Goal: Check status: Check status

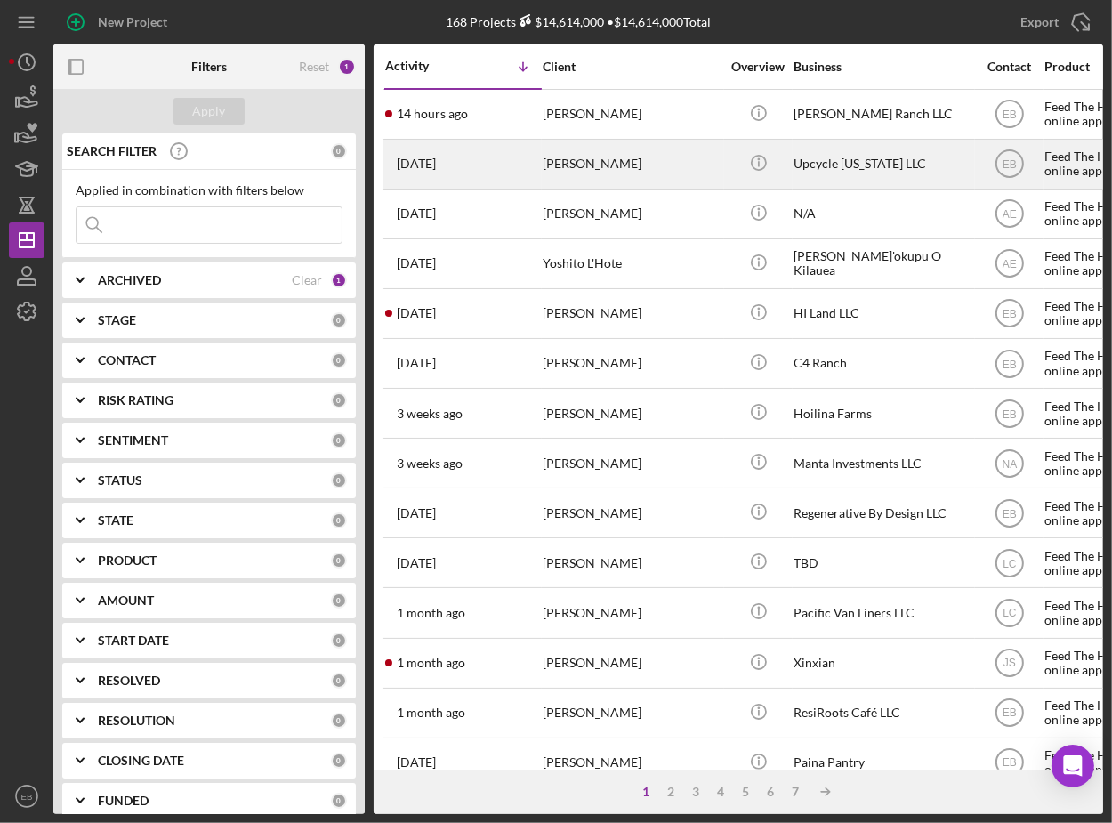
click at [610, 155] on div "[PERSON_NAME]" at bounding box center [632, 164] width 178 height 47
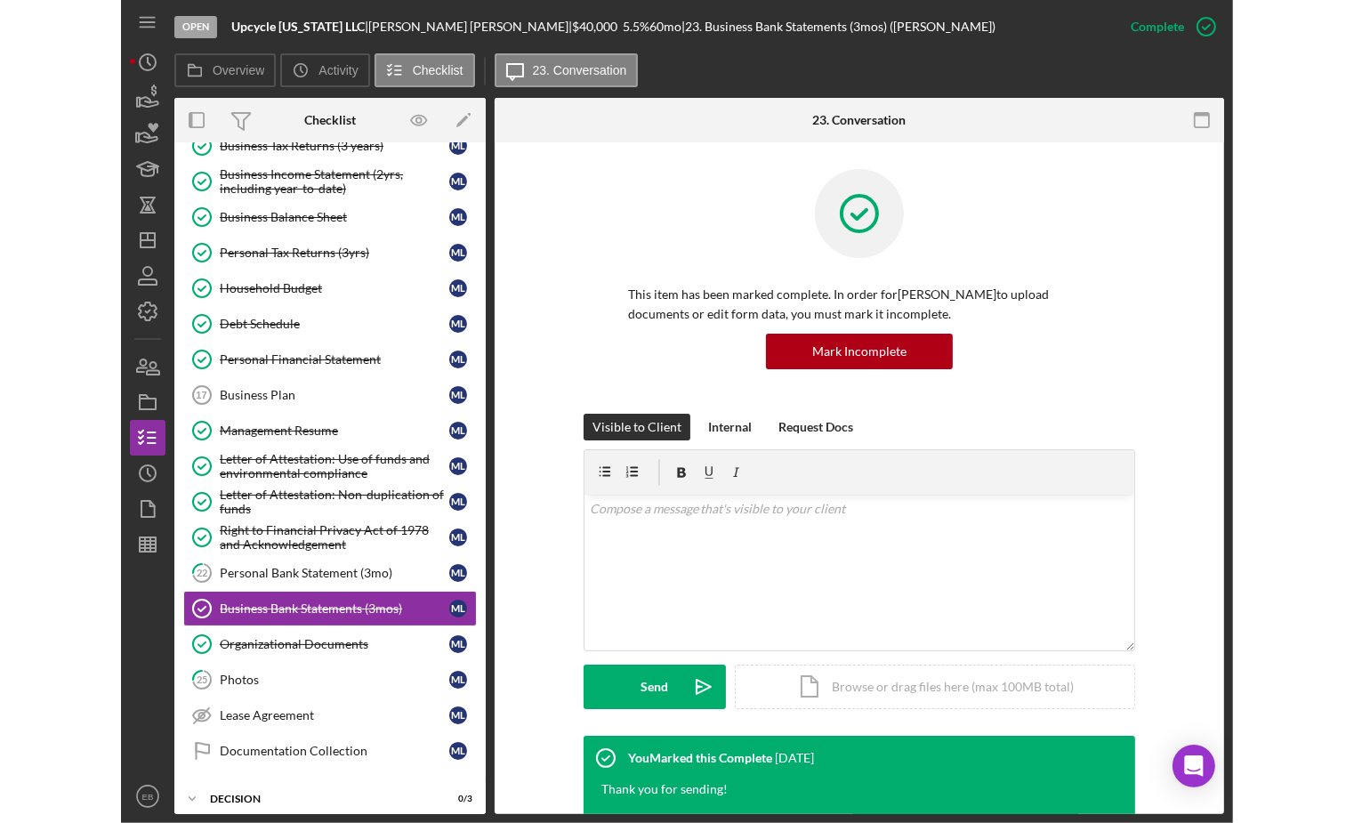
scroll to position [248, 0]
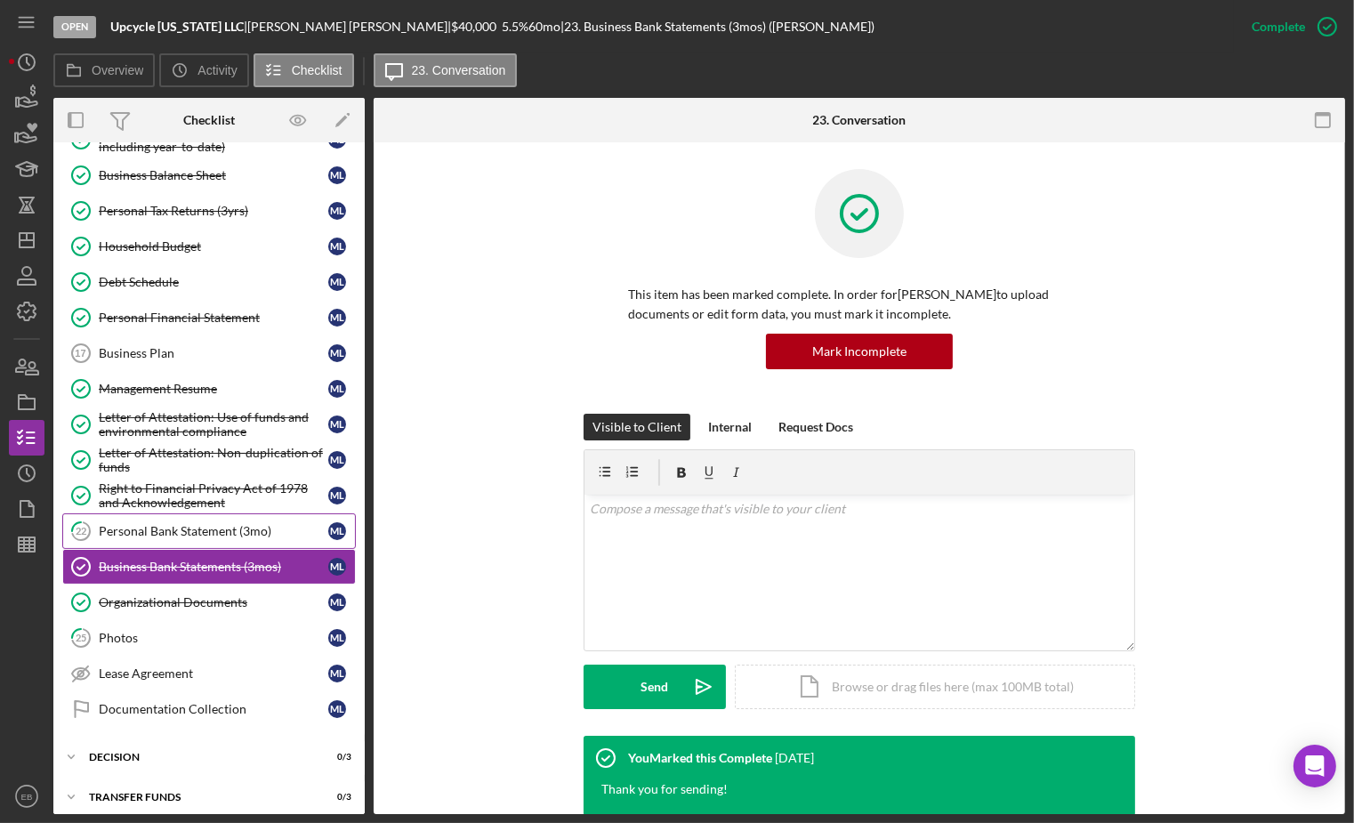
click at [214, 524] on div "Personal Bank Statement (3mo)" at bounding box center [214, 531] width 230 height 14
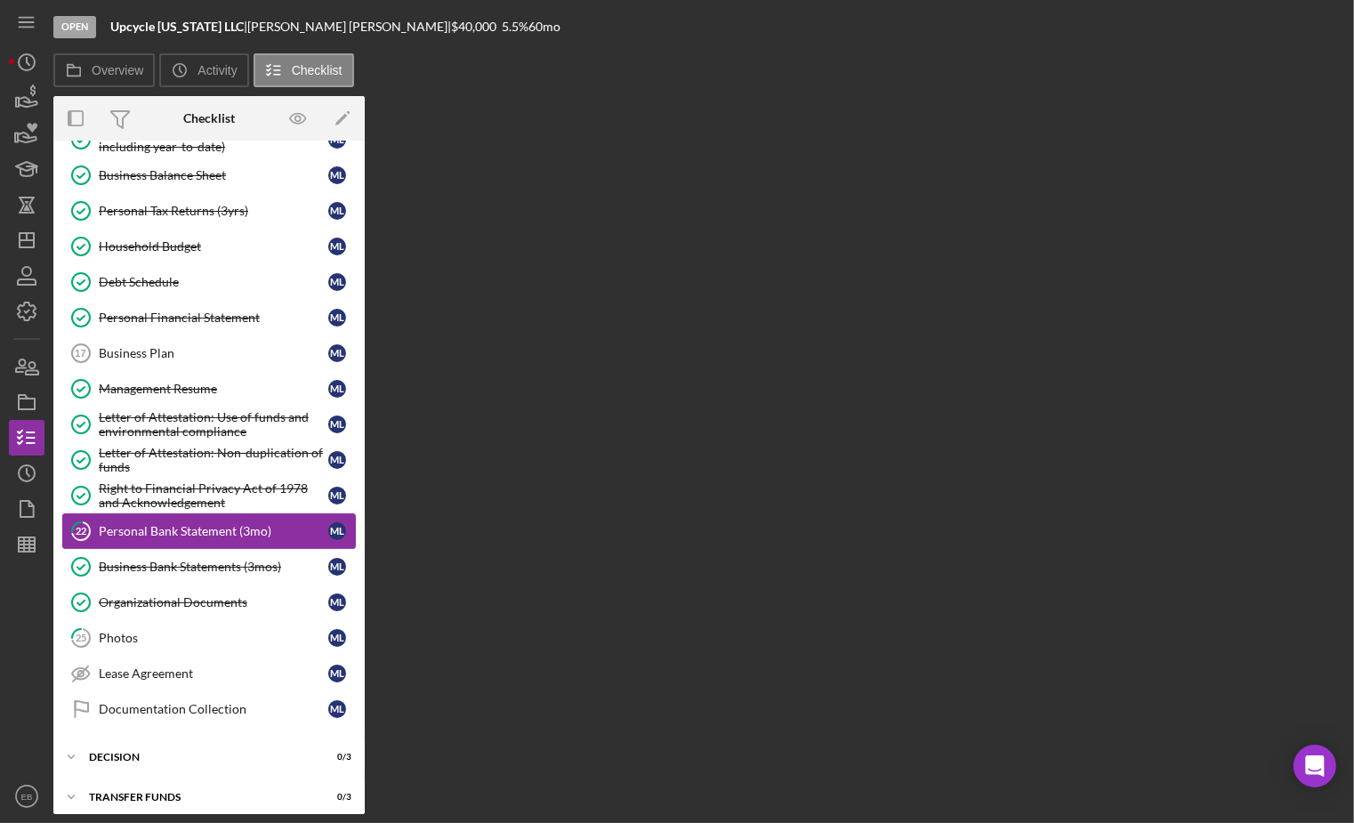
scroll to position [248, 0]
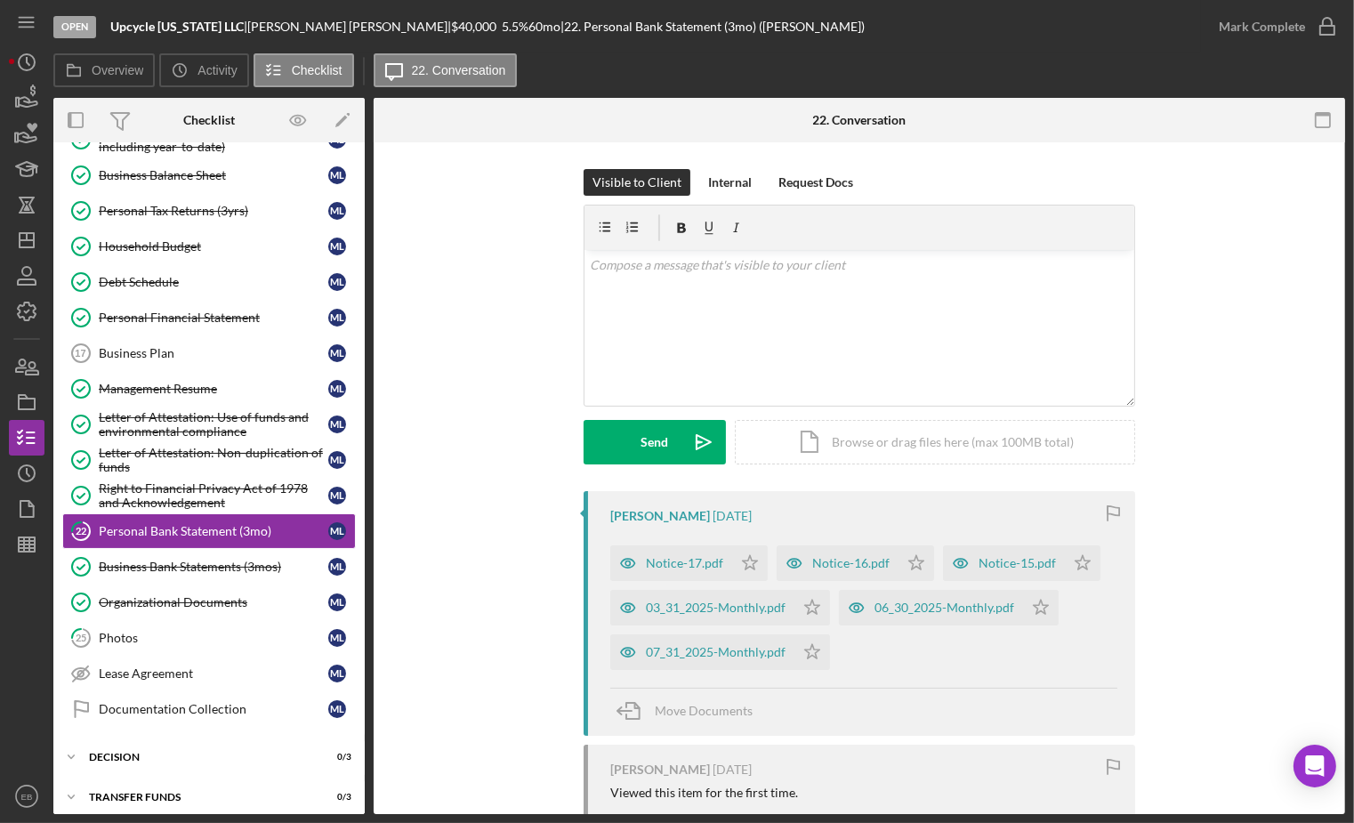
click at [386, 398] on div "Visible to Client Internal Request Docs v Color teal Color pink Remove color Ad…" at bounding box center [860, 550] width 972 height 817
click at [674, 557] on div "Notice-17.pdf" at bounding box center [684, 563] width 77 height 14
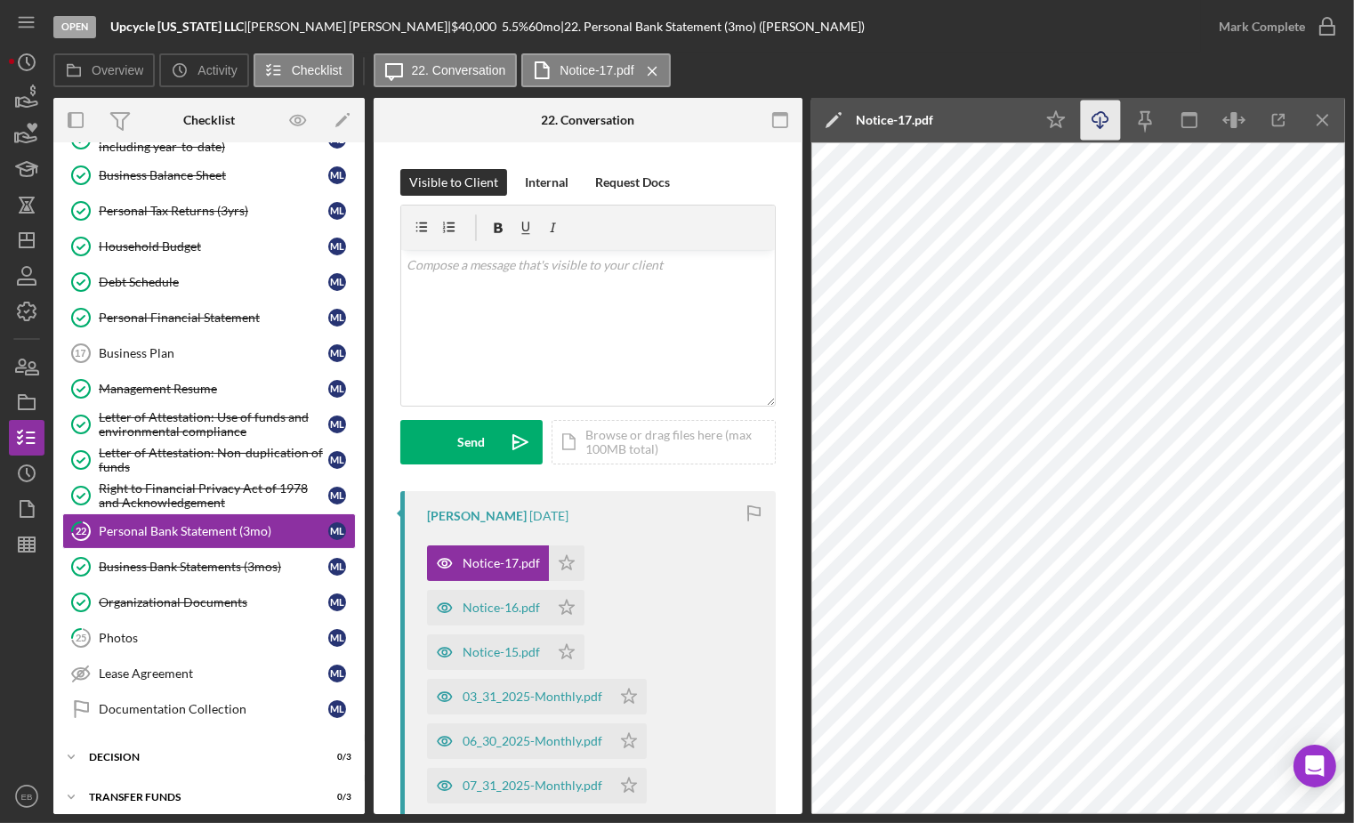
click at [1097, 116] on icon "Icon/Download" at bounding box center [1101, 121] width 40 height 40
click at [481, 607] on div "Notice-16.pdf" at bounding box center [501, 608] width 77 height 14
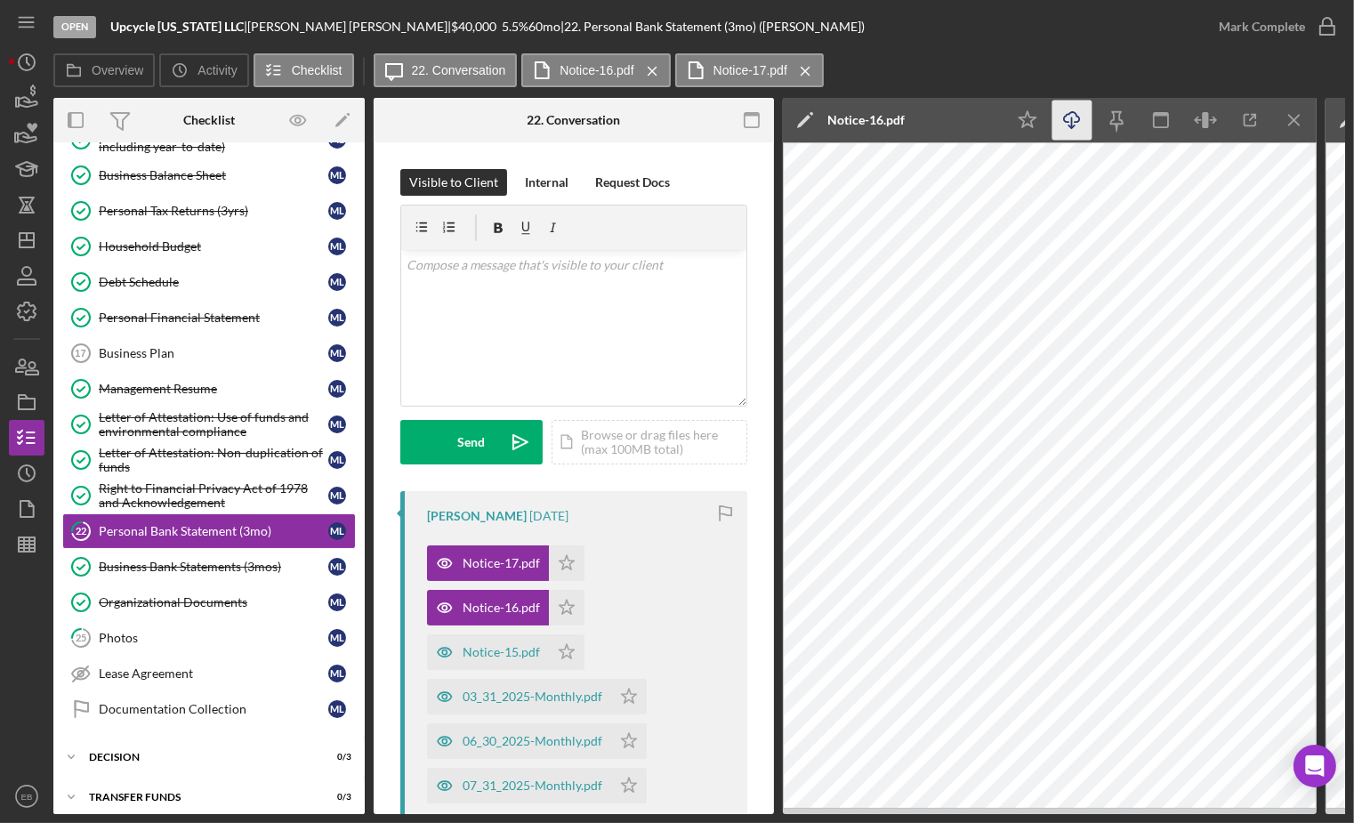
click at [1066, 133] on icon "Icon/Download" at bounding box center [1073, 121] width 40 height 40
click at [489, 663] on div "Notice-15.pdf" at bounding box center [488, 652] width 122 height 36
click at [1066, 126] on icon "Icon/Download" at bounding box center [1073, 121] width 40 height 40
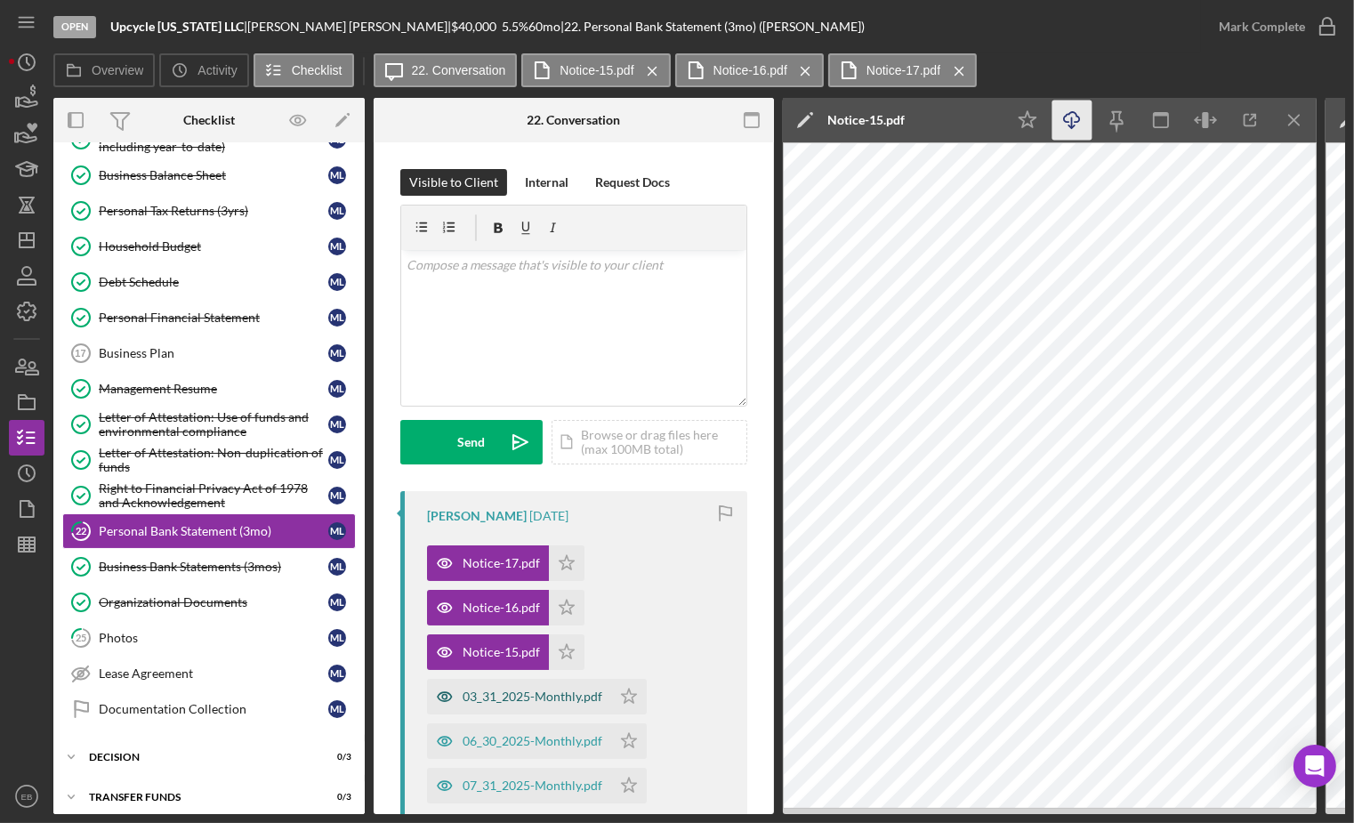
click at [514, 688] on div "03_31_2025-Monthly.pdf" at bounding box center [519, 697] width 184 height 36
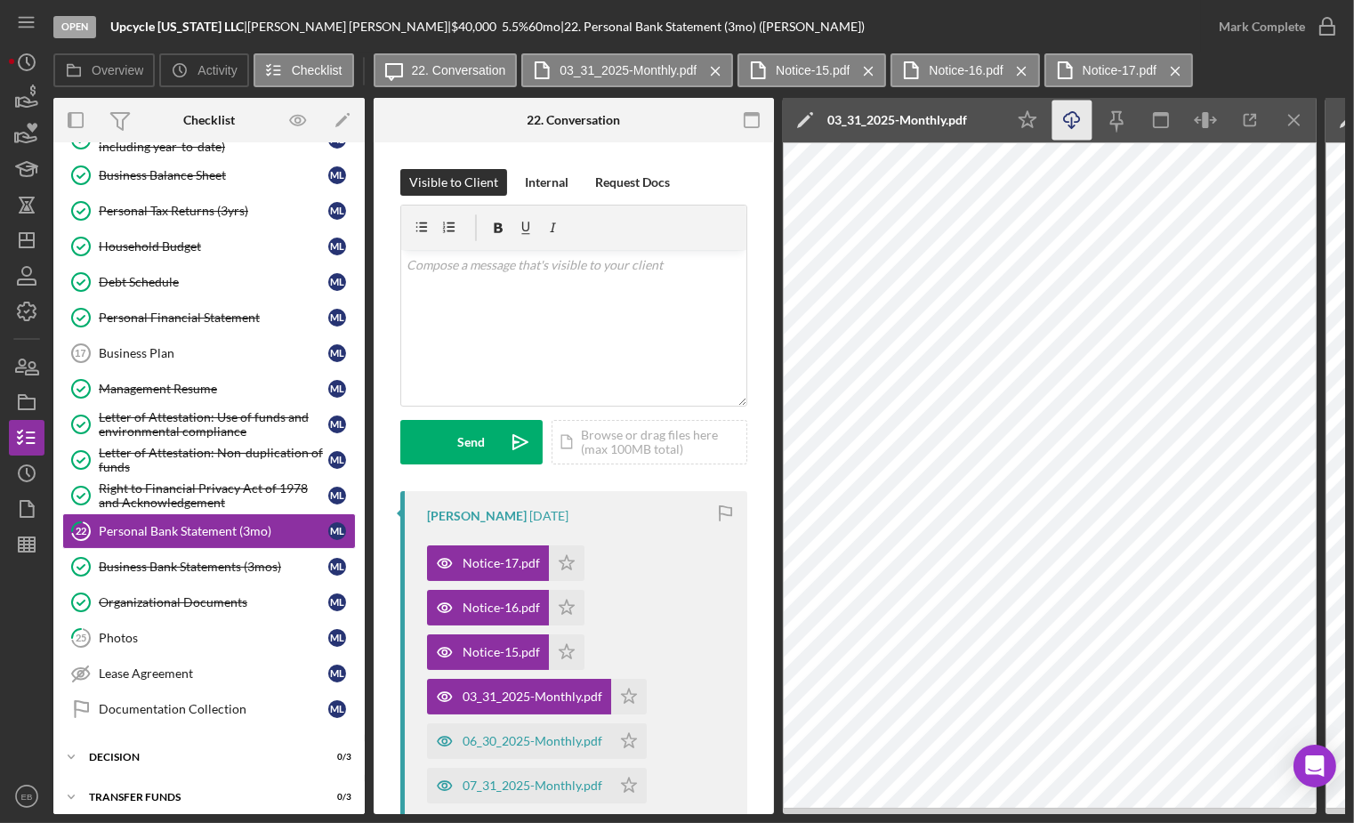
click at [1072, 124] on line "button" at bounding box center [1072, 122] width 0 height 10
click at [506, 747] on div "06_30_2025-Monthly.pdf" at bounding box center [533, 741] width 140 height 14
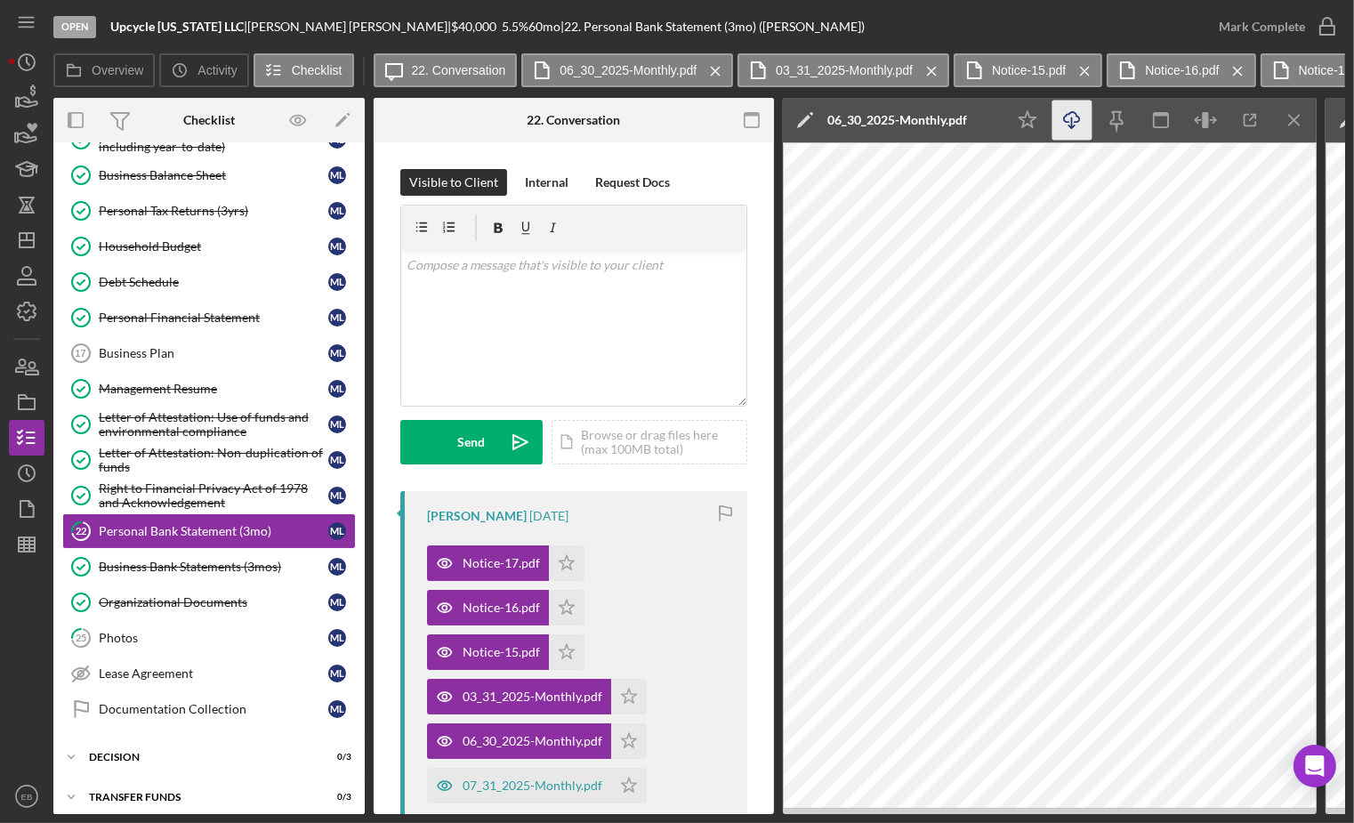
click at [1064, 127] on icon "Icon/Download" at bounding box center [1073, 121] width 40 height 40
click at [525, 785] on div "07_31_2025-Monthly.pdf" at bounding box center [533, 786] width 140 height 14
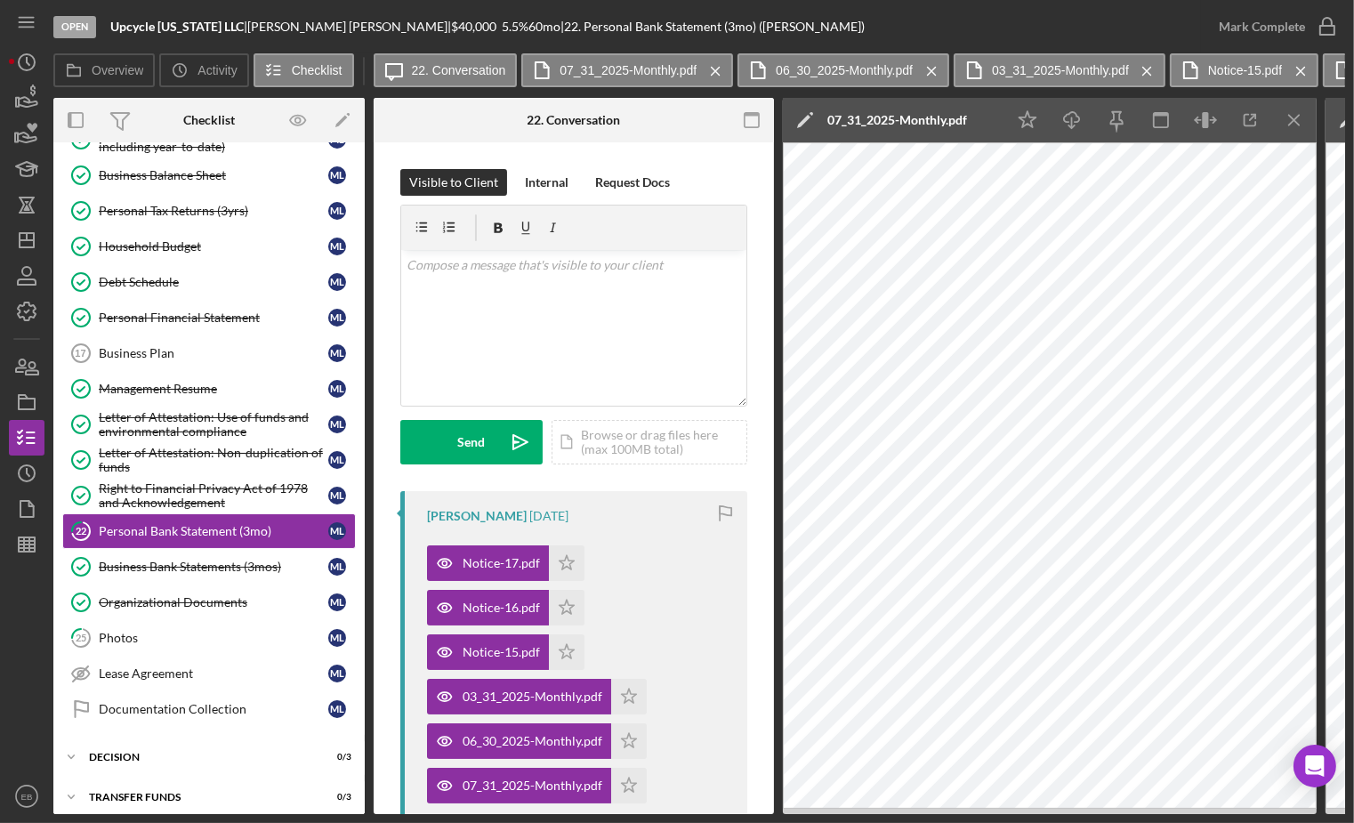
scroll to position [270, 0]
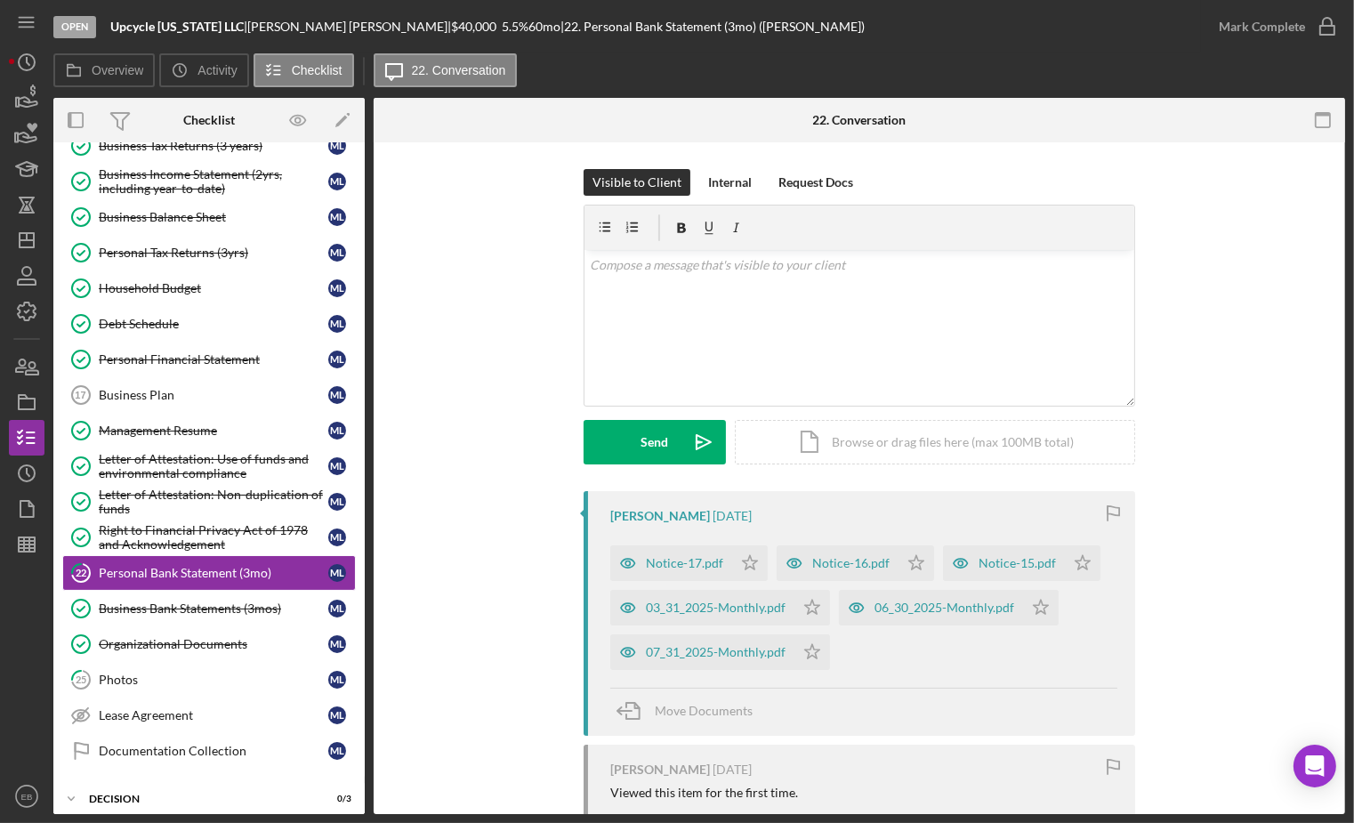
scroll to position [248, 0]
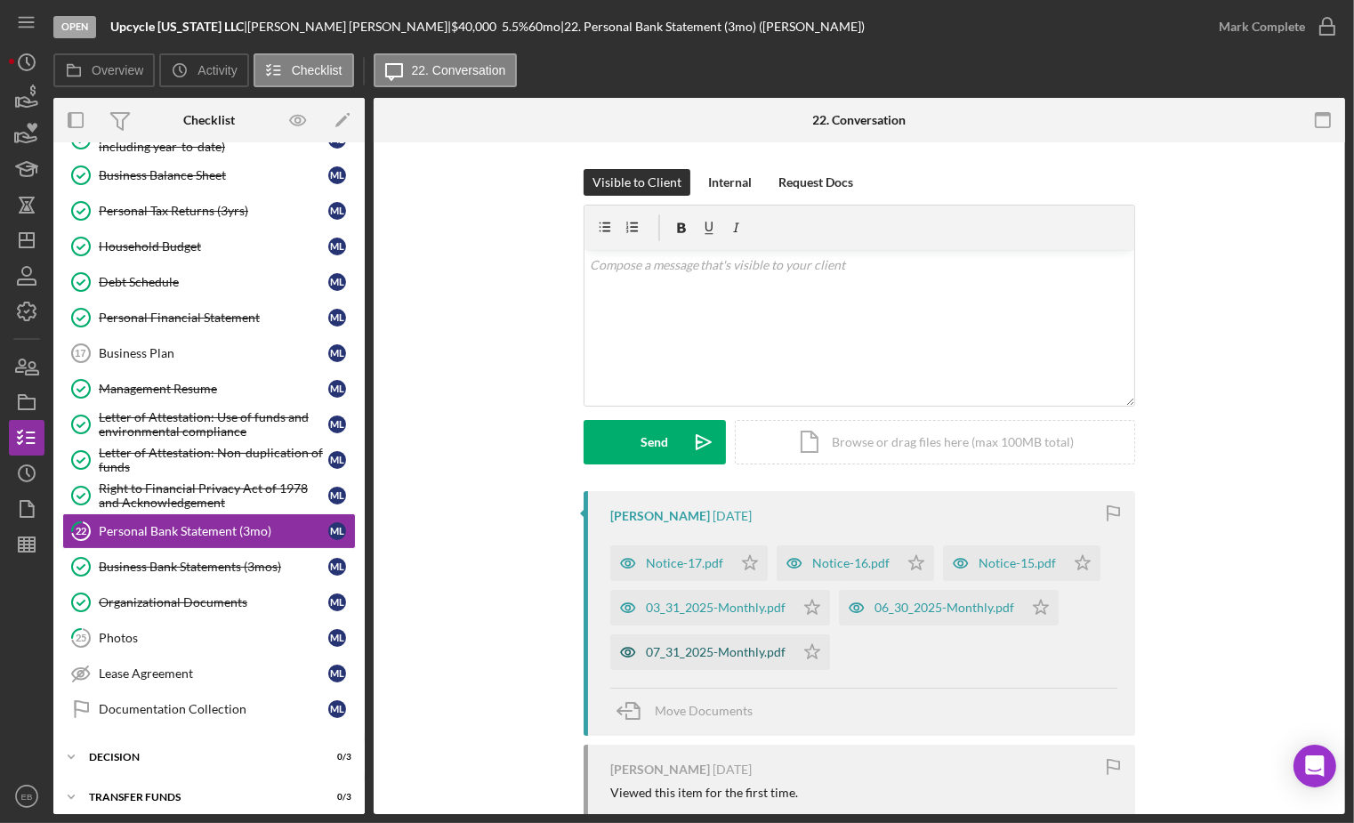
click at [716, 655] on div "07_31_2025-Monthly.pdf" at bounding box center [716, 652] width 140 height 14
click at [921, 603] on div "06_30_2025-Monthly.pdf" at bounding box center [945, 608] width 140 height 14
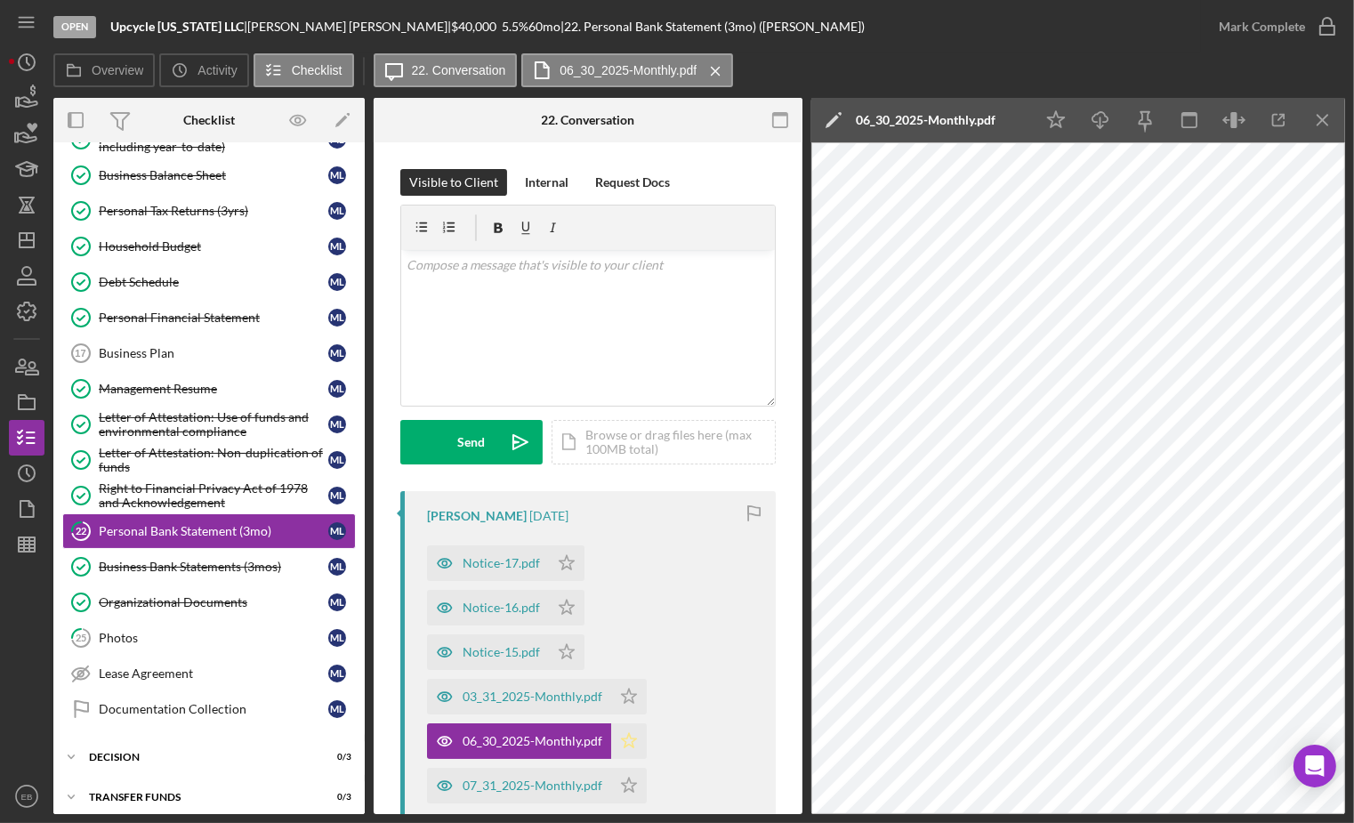
click at [625, 734] on icon "Icon/Star" at bounding box center [629, 741] width 36 height 36
click at [627, 694] on icon "Icon/Star" at bounding box center [629, 697] width 36 height 36
click at [557, 656] on icon "Icon/Star" at bounding box center [567, 652] width 36 height 36
click at [562, 605] on icon "Icon/Star" at bounding box center [567, 608] width 36 height 36
click at [565, 553] on icon "Icon/Star" at bounding box center [567, 563] width 36 height 36
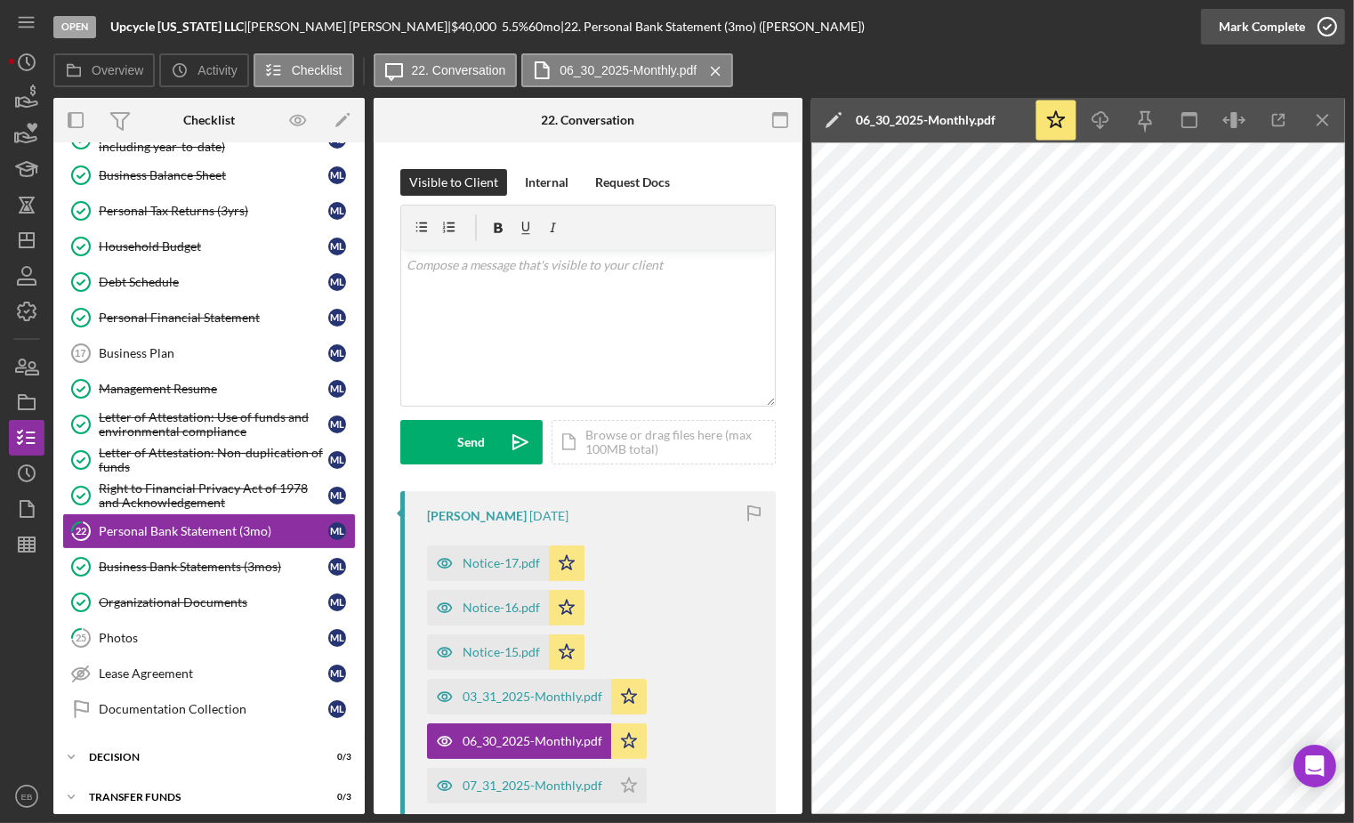
click at [1323, 20] on icon "button" at bounding box center [1327, 26] width 44 height 44
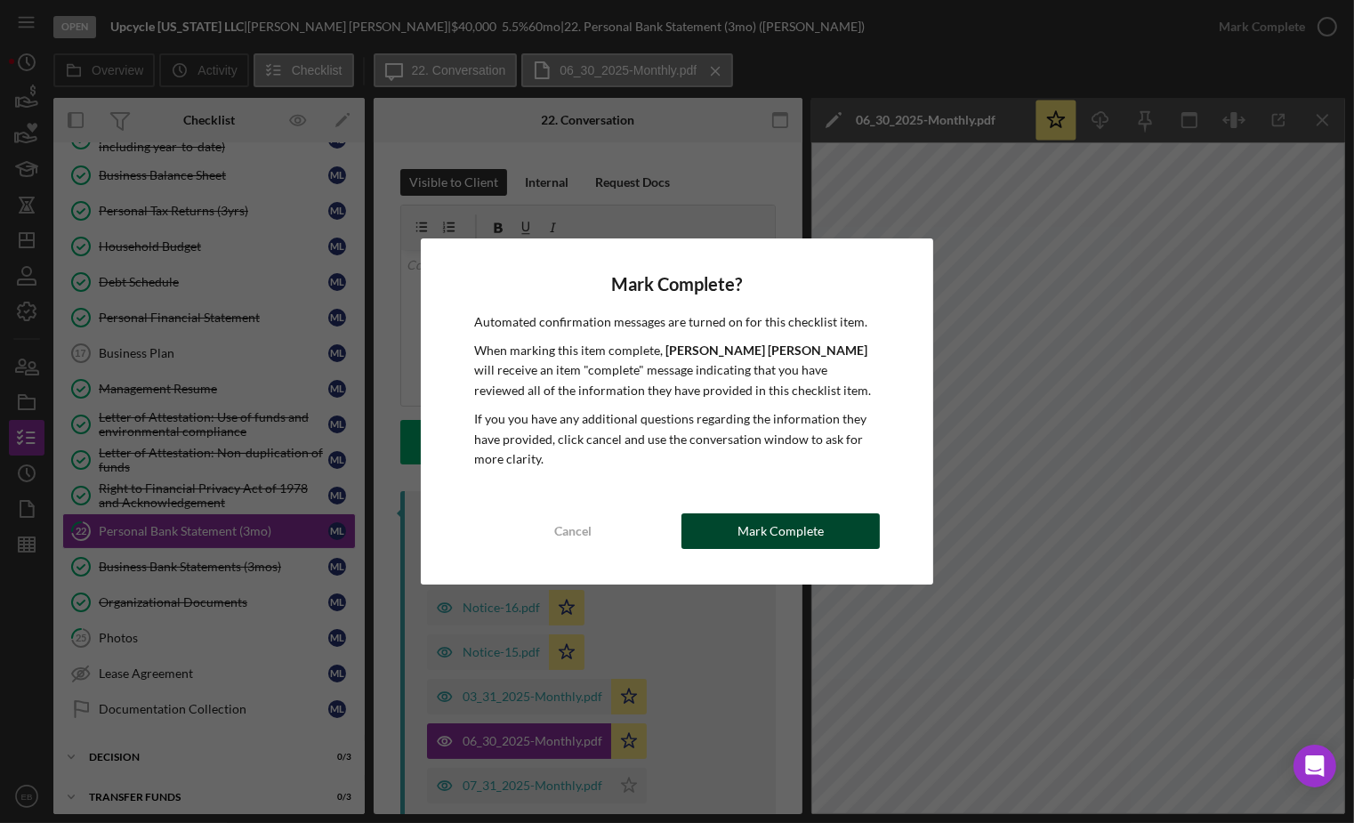
click at [792, 532] on div "Mark Complete" at bounding box center [781, 531] width 86 height 36
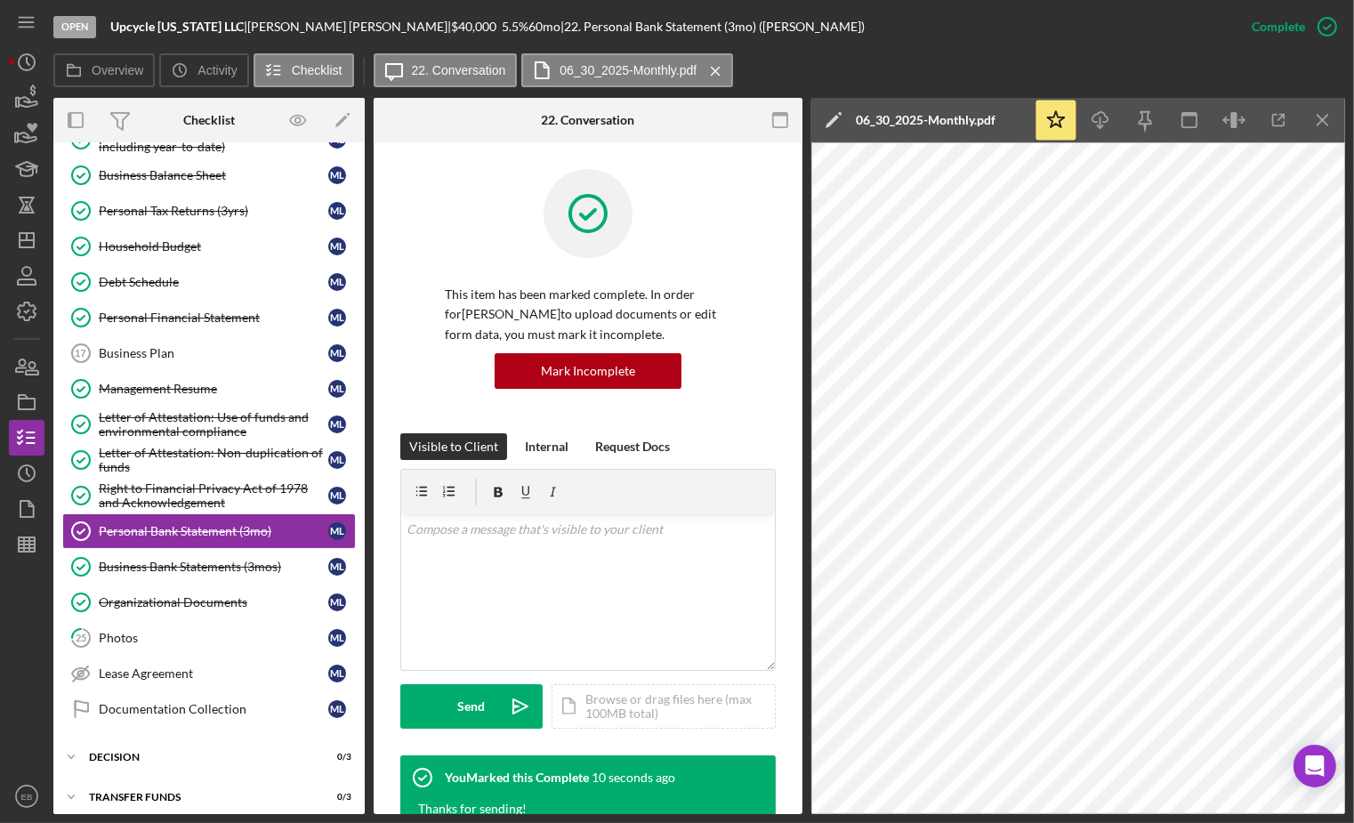
click at [763, 433] on div "Visible to Client Internal Request Docs" at bounding box center [588, 446] width 376 height 27
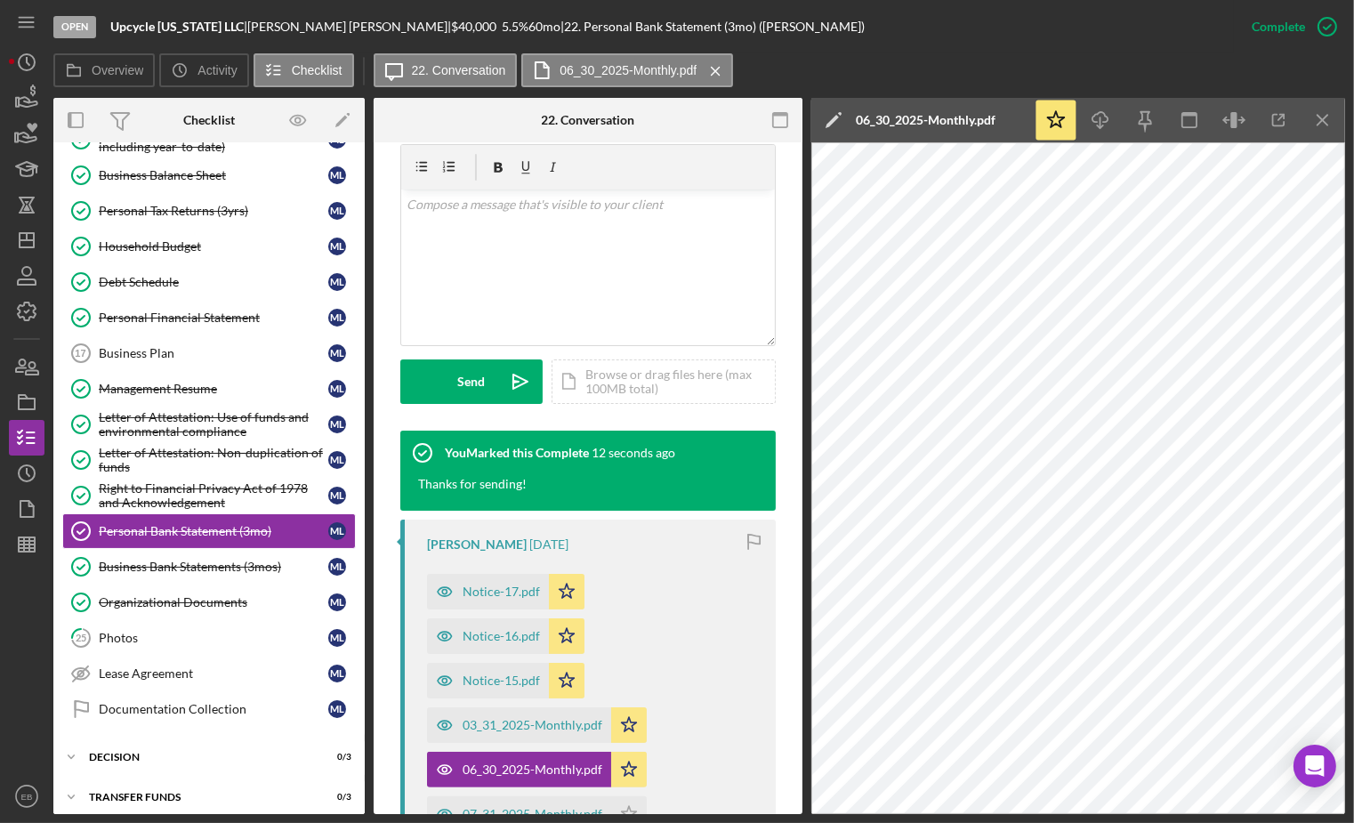
scroll to position [404, 0]
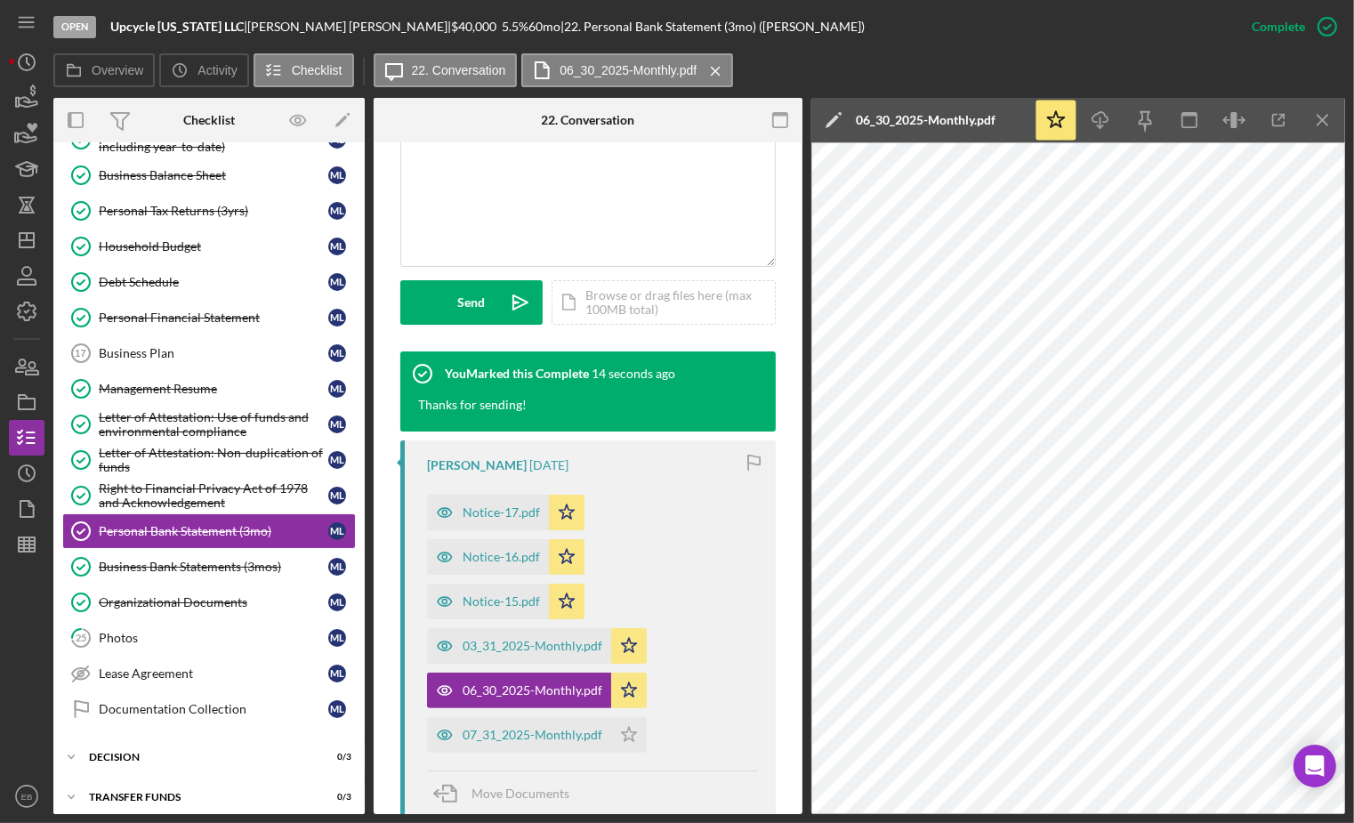
drag, startPoint x: 545, startPoint y: 735, endPoint x: 616, endPoint y: 753, distance: 72.5
click at [693, 769] on div "Mattie Larson 6 days ago Notice-17.pdf Icon/Star Notice-16.pdf Icon/Star Notice…" at bounding box center [588, 629] width 376 height 378
click at [578, 739] on div "07_31_2025-Monthly.pdf" at bounding box center [533, 735] width 140 height 14
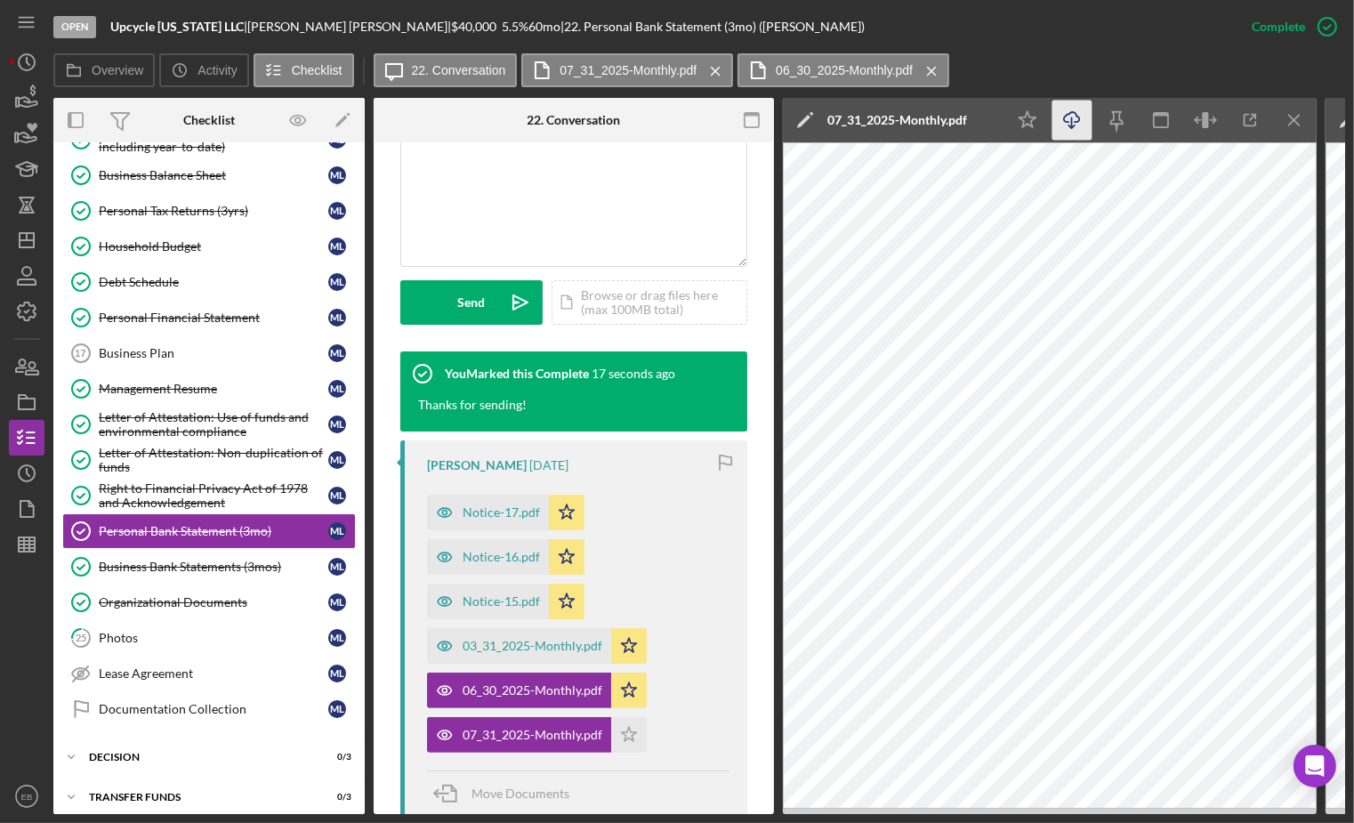
click at [1073, 126] on polyline "button" at bounding box center [1072, 126] width 6 height 3
click at [152, 631] on div "Photos" at bounding box center [214, 638] width 230 height 14
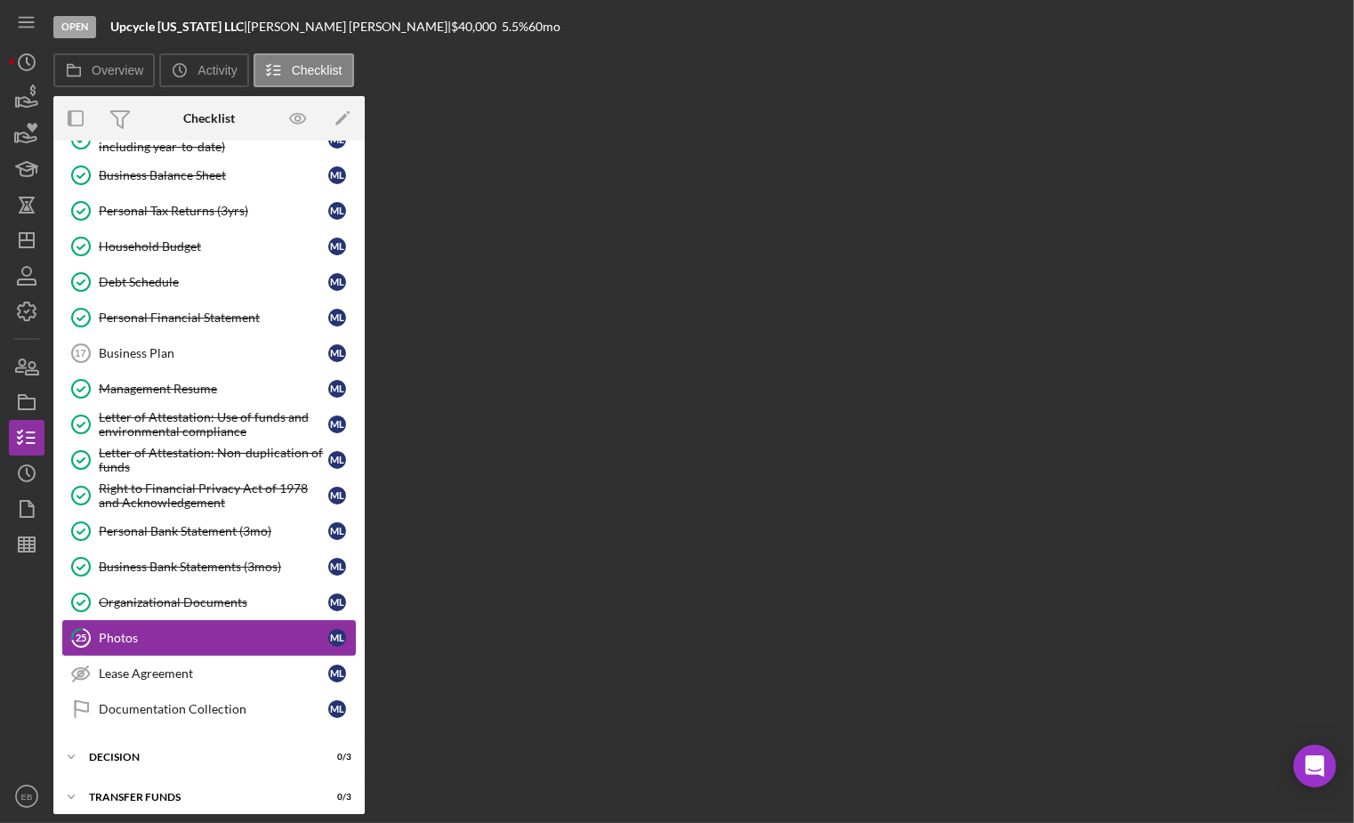
scroll to position [248, 0]
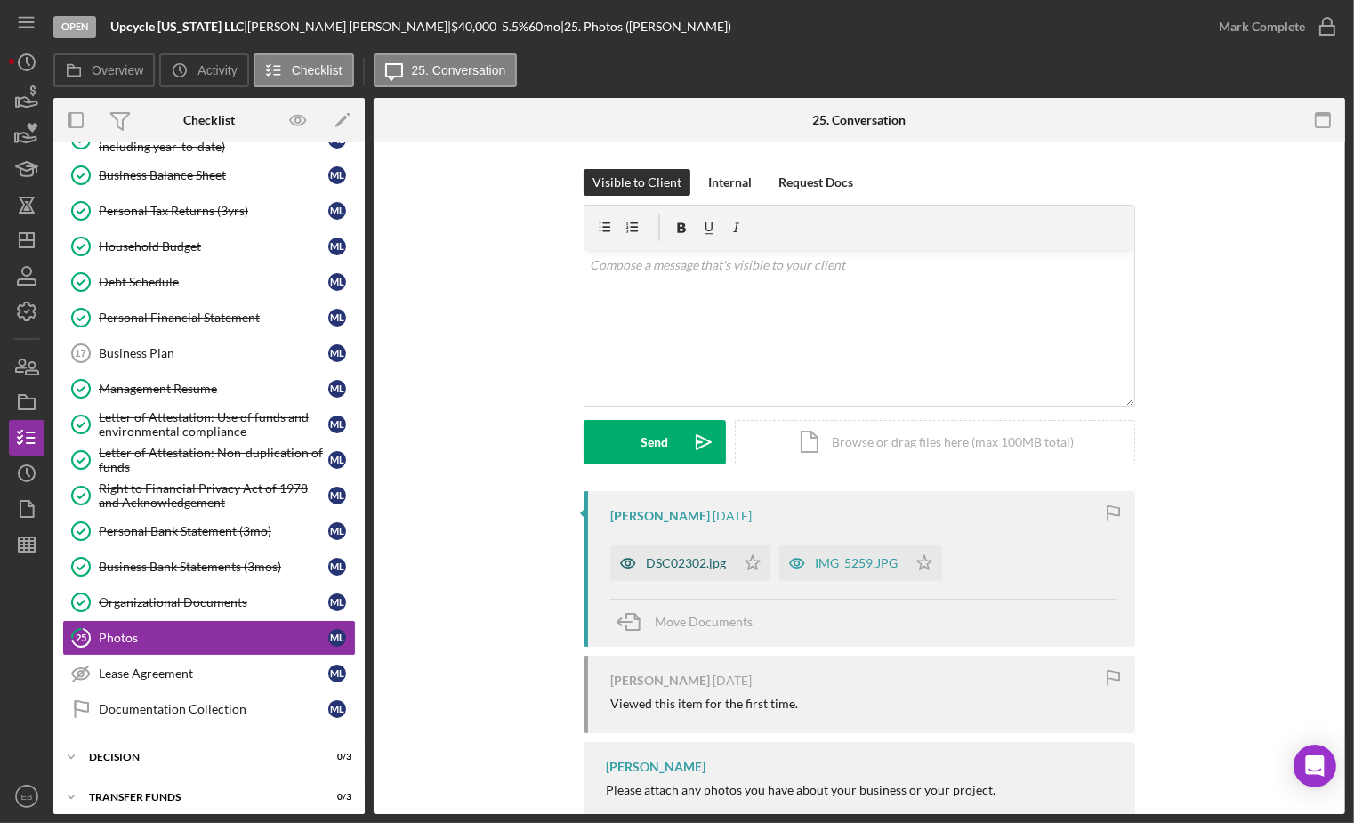
click at [654, 556] on div "DSC02302.jpg" at bounding box center [686, 563] width 80 height 14
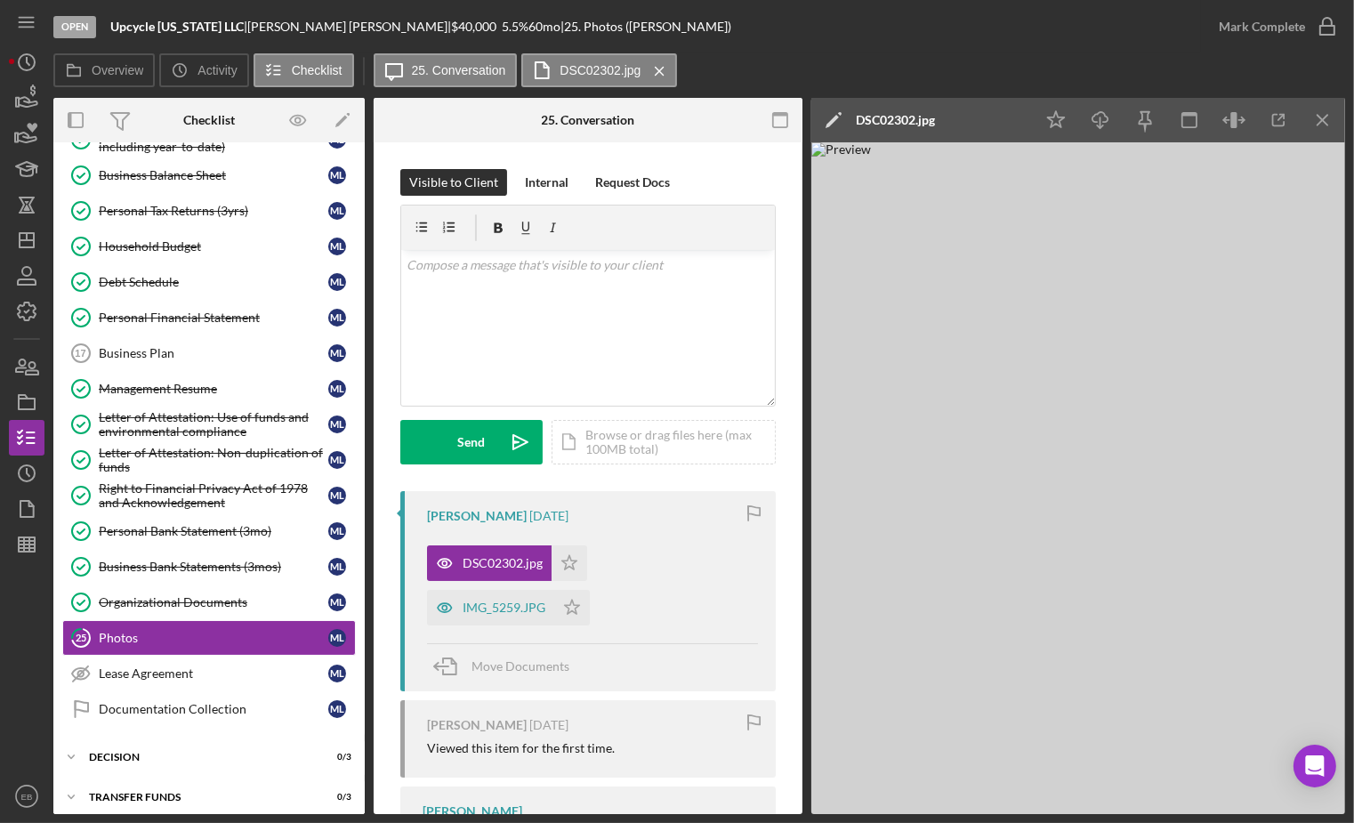
click at [941, 60] on div "Overview Icon/History Activity Checklist Icon/Message 25. Conversation DSC02302…" at bounding box center [699, 71] width 1292 height 36
click at [571, 558] on icon "Icon/Star" at bounding box center [570, 563] width 36 height 36
click at [1327, 26] on icon "button" at bounding box center [1327, 26] width 44 height 44
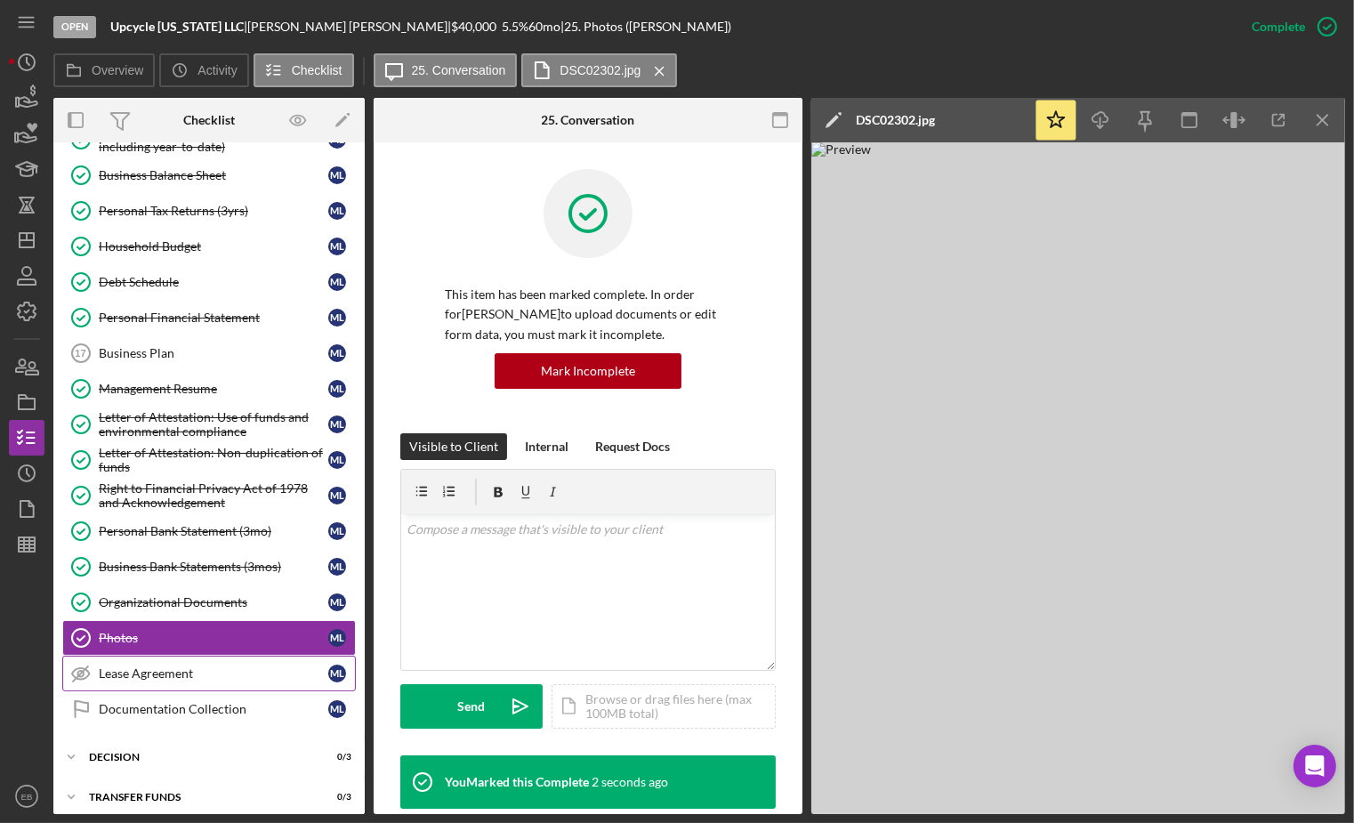
scroll to position [0, 0]
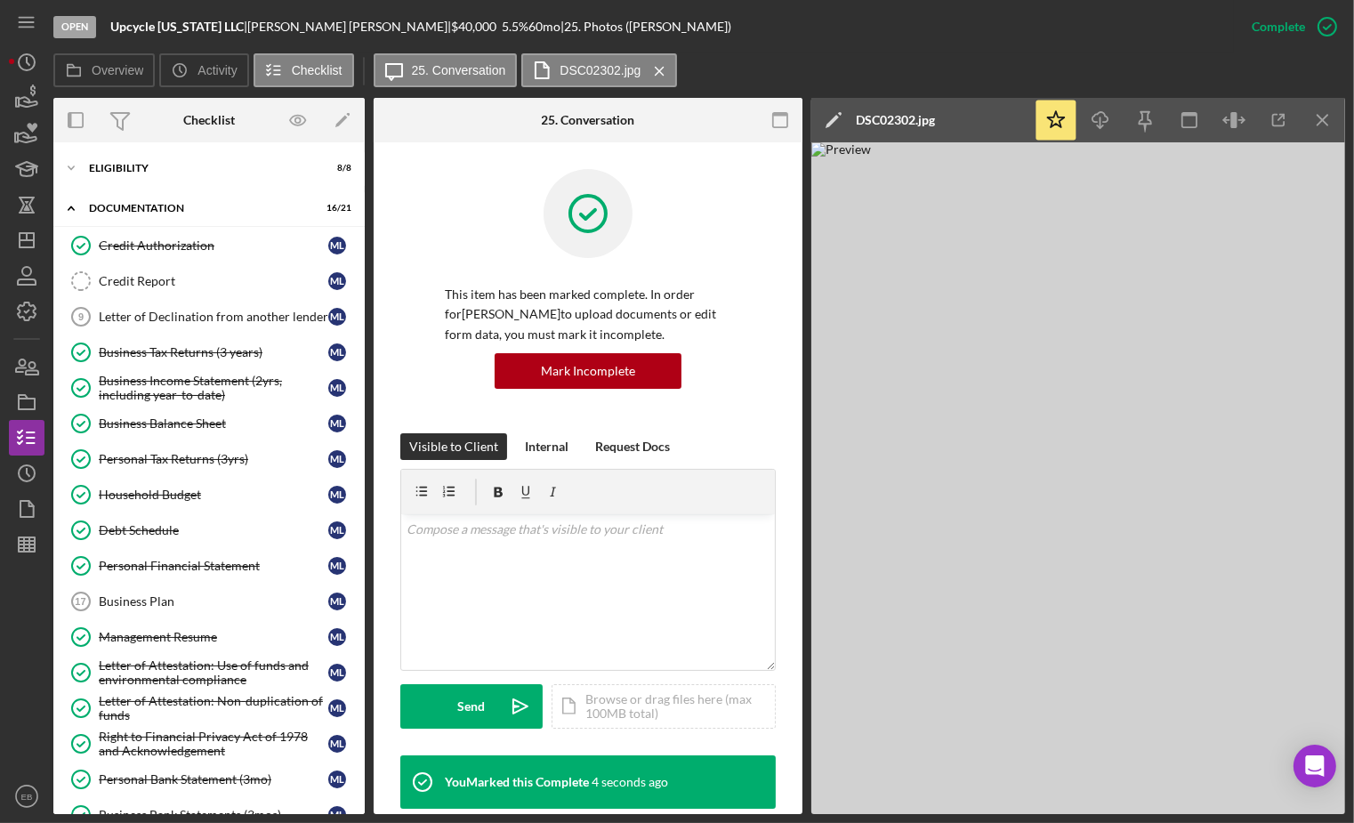
click at [787, 42] on div "Open Upcycle Hawaii LLC | Mattie Larson | $40,000 $40,000 5.5 % 60 mo | 25. Pho…" at bounding box center [643, 26] width 1181 height 53
click at [971, 47] on div "Open Upcycle Hawaii LLC | Mattie Larson | $40,000 $40,000 5.5 % 60 mo | 25. Pho…" at bounding box center [643, 26] width 1181 height 53
click at [857, 50] on div "Open Upcycle Hawaii LLC | Mattie Larson | $40,000 $40,000 5.5 % 60 mo | 25. Pho…" at bounding box center [643, 26] width 1181 height 53
click at [132, 466] on link "Personal Tax Returns (3yrs) Personal Tax Returns (3yrs) M L" at bounding box center [209, 459] width 294 height 36
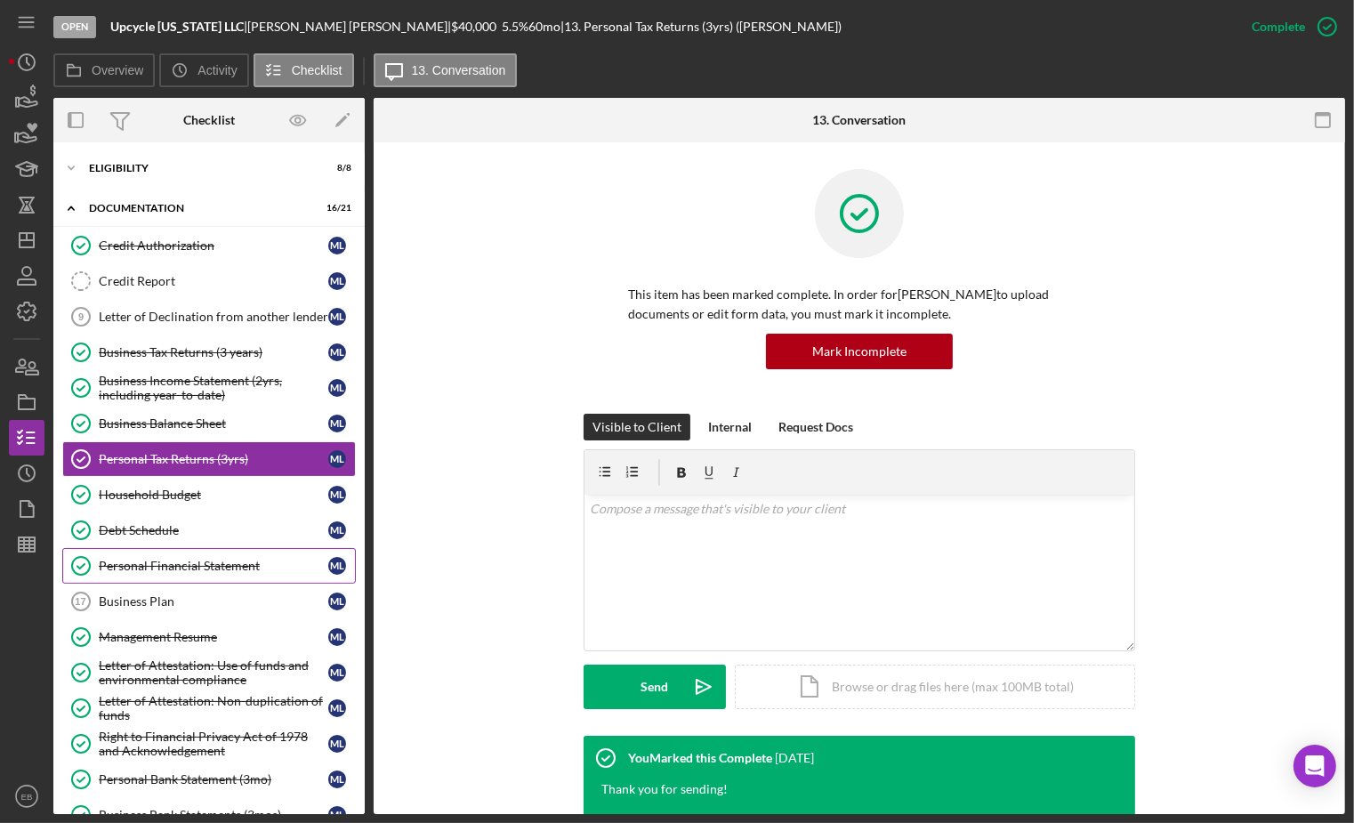
click at [111, 559] on div "Personal Financial Statement" at bounding box center [214, 566] width 230 height 14
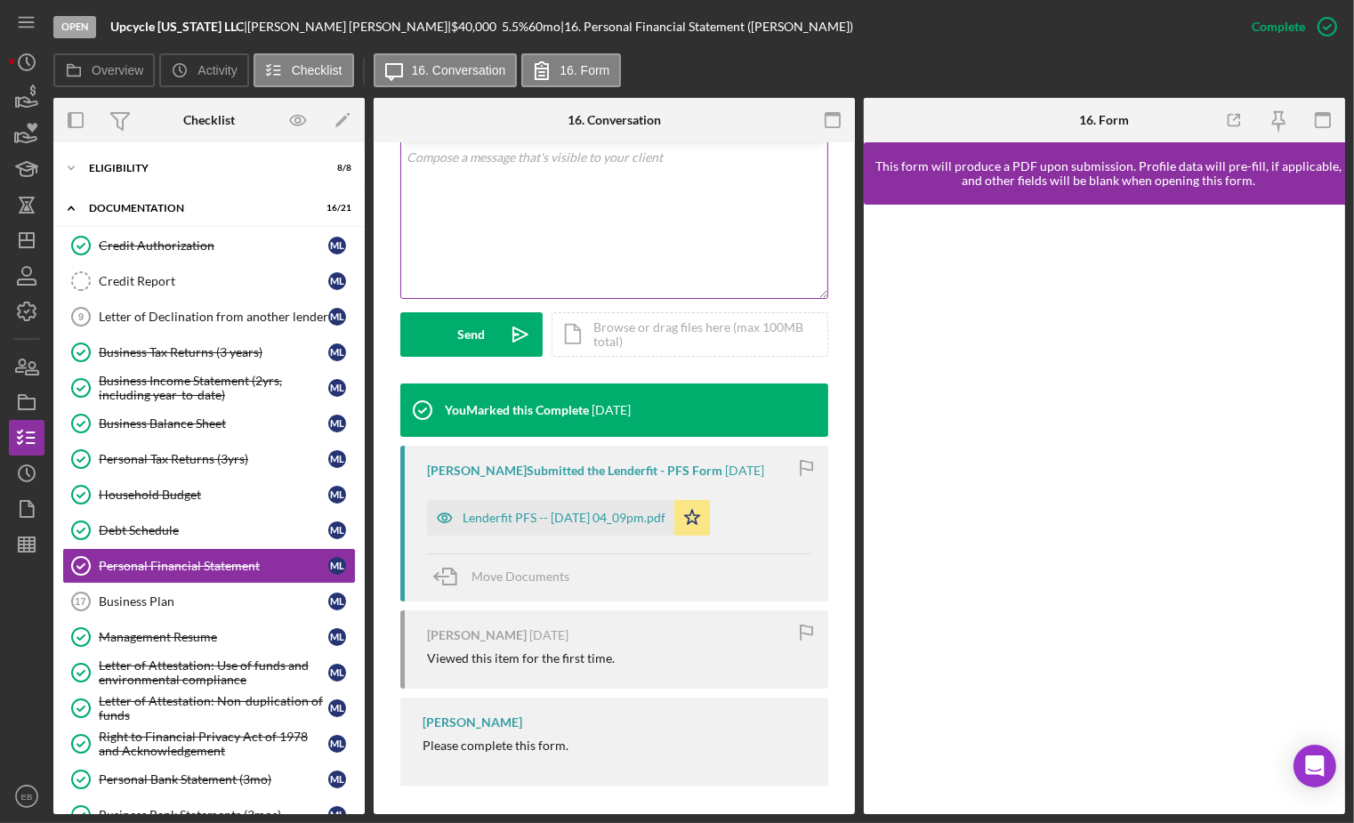
scroll to position [378, 0]
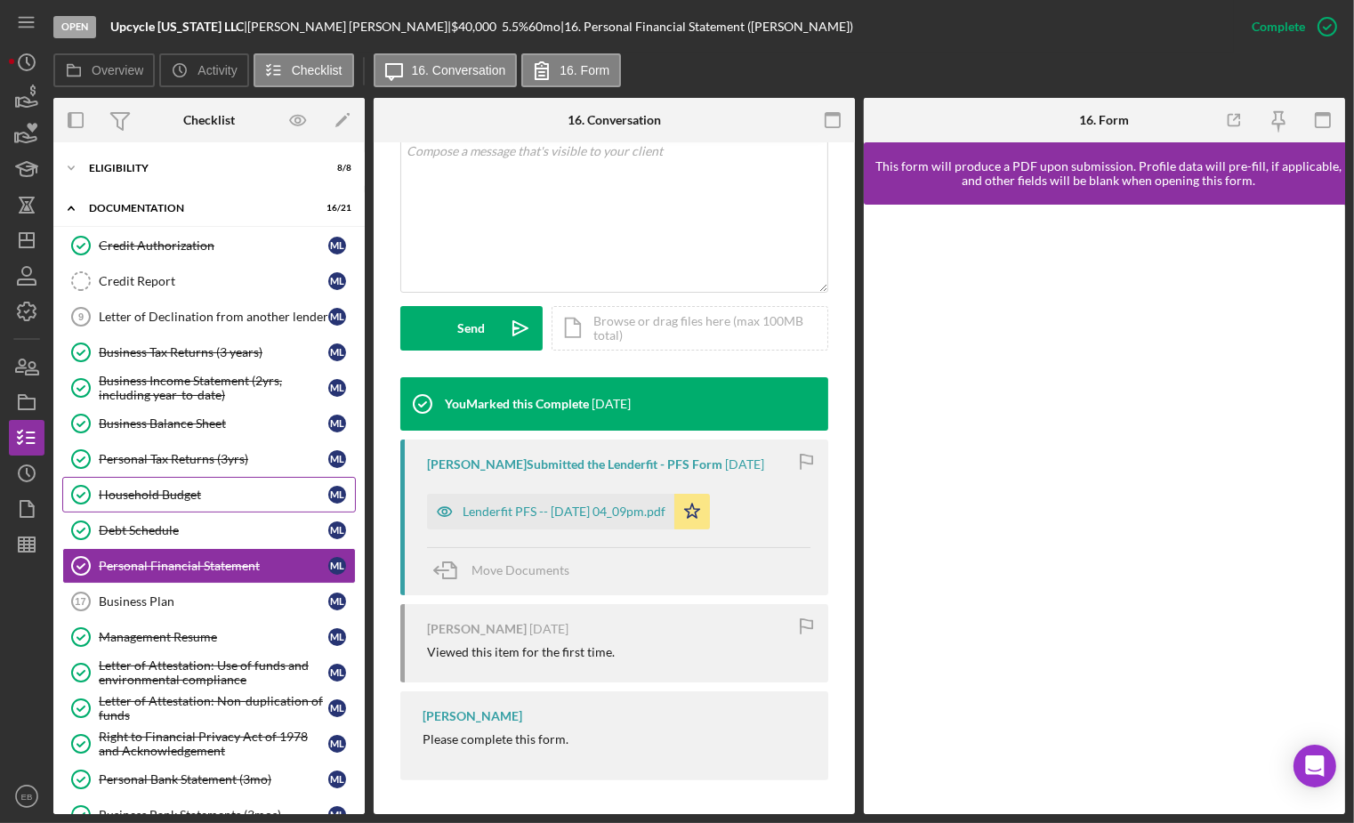
click at [157, 494] on div "Household Budget" at bounding box center [214, 495] width 230 height 14
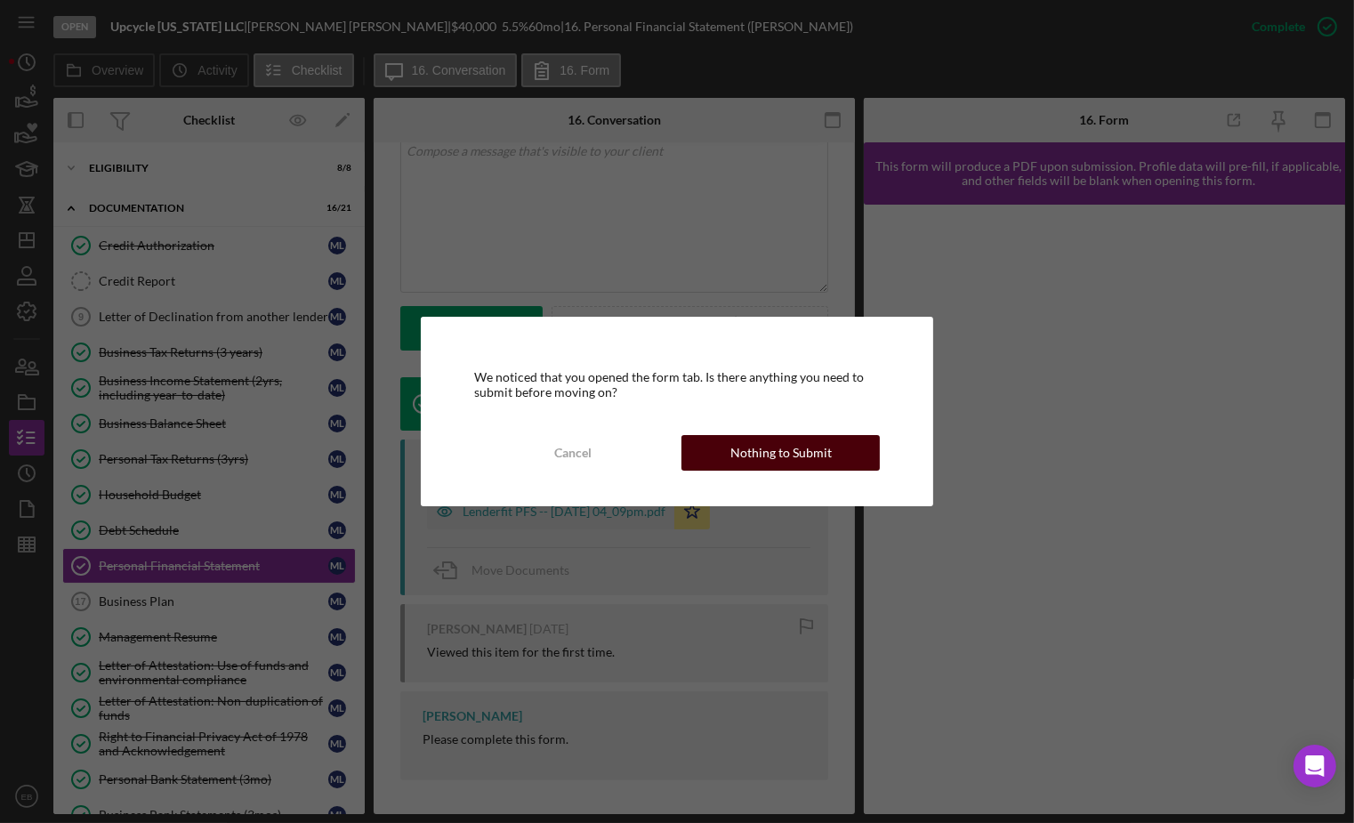
click at [757, 461] on div "Nothing to Submit" at bounding box center [781, 453] width 101 height 36
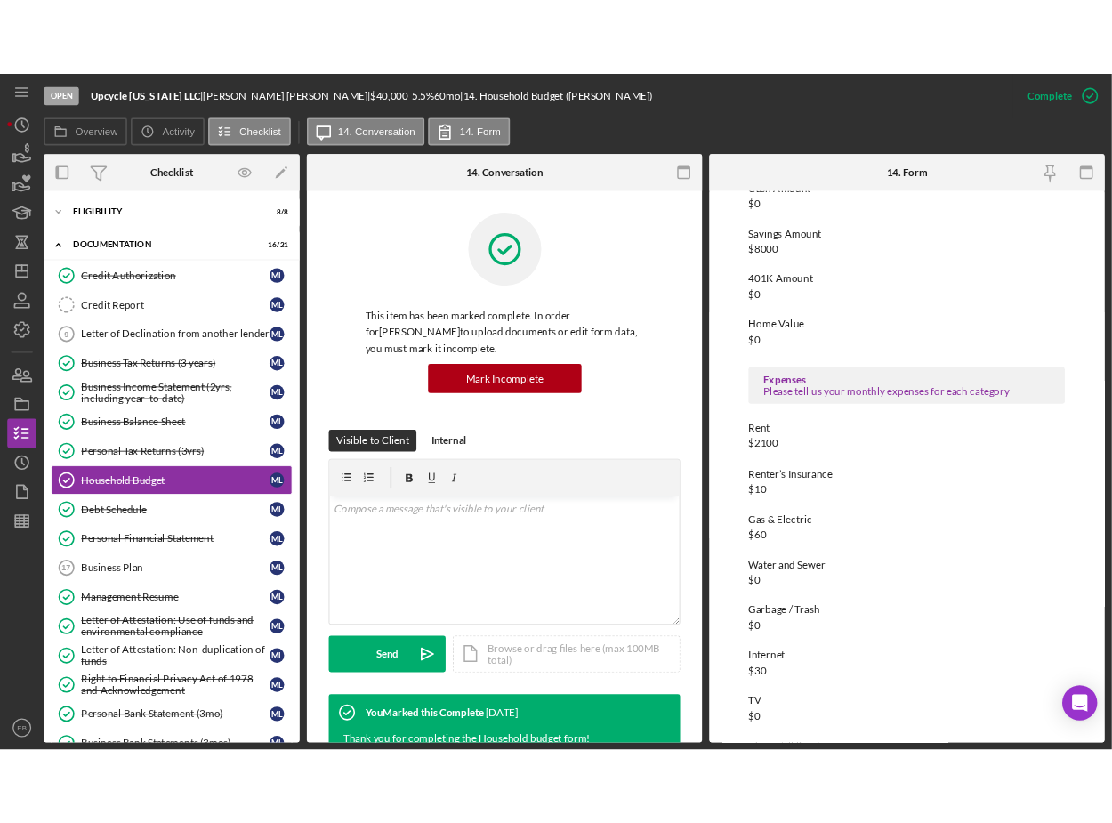
scroll to position [538, 0]
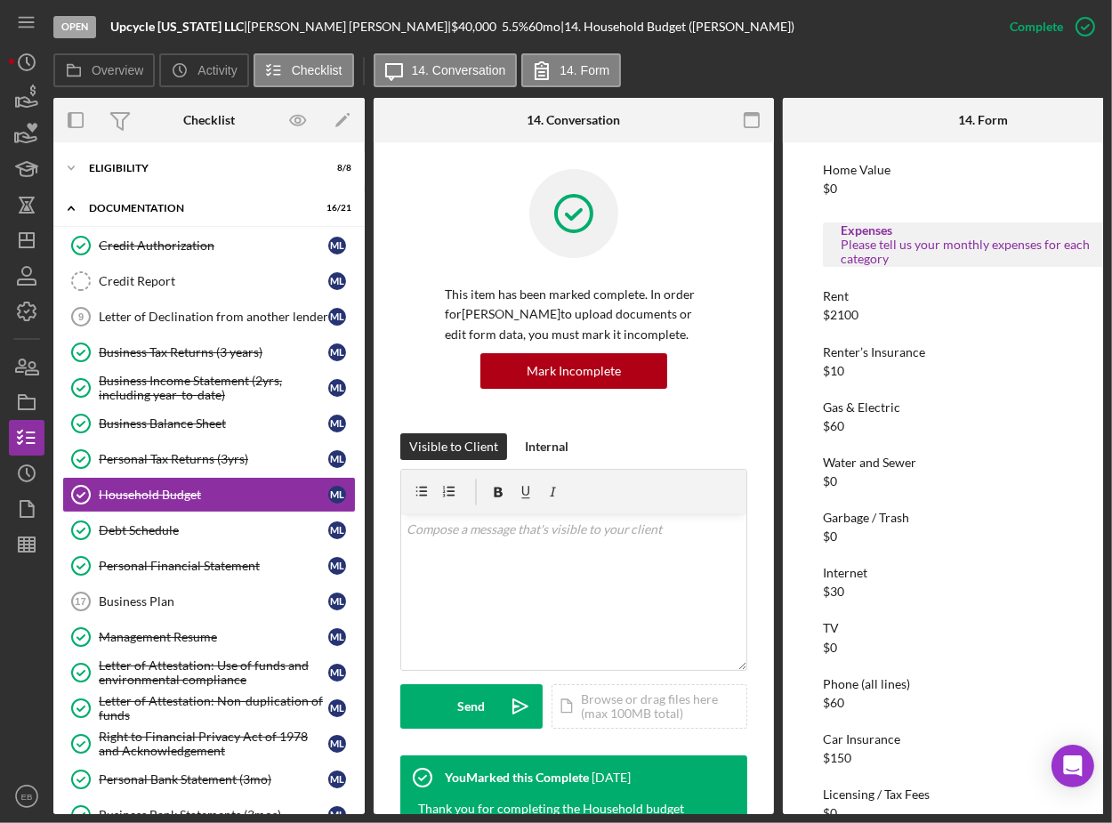
drag, startPoint x: 200, startPoint y: 814, endPoint x: 318, endPoint y: 812, distance: 117.5
click at [318, 812] on div "Open Upcycle Hawaii LLC | Mattie Larson | $40,000 $40,000 5.5 % 60 mo | 14. Hou…" at bounding box center [556, 411] width 1112 height 823
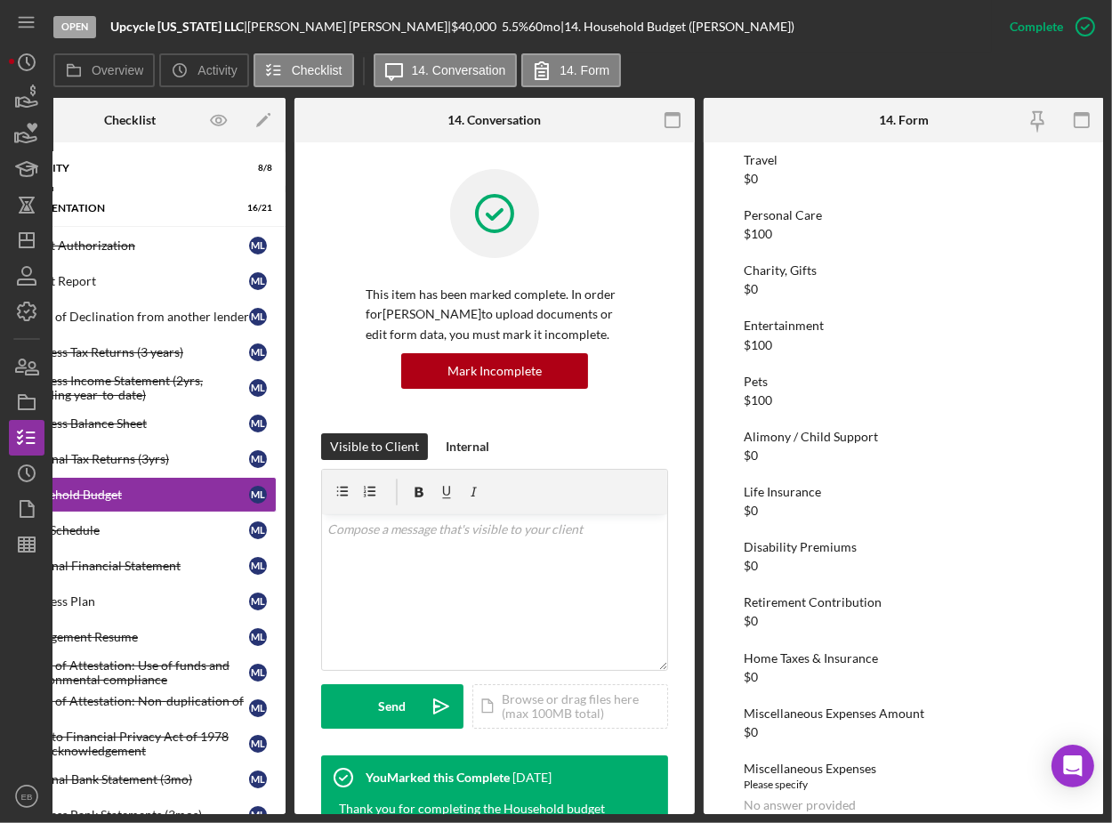
scroll to position [1756, 0]
